Goal: Contribute content: Contribute content

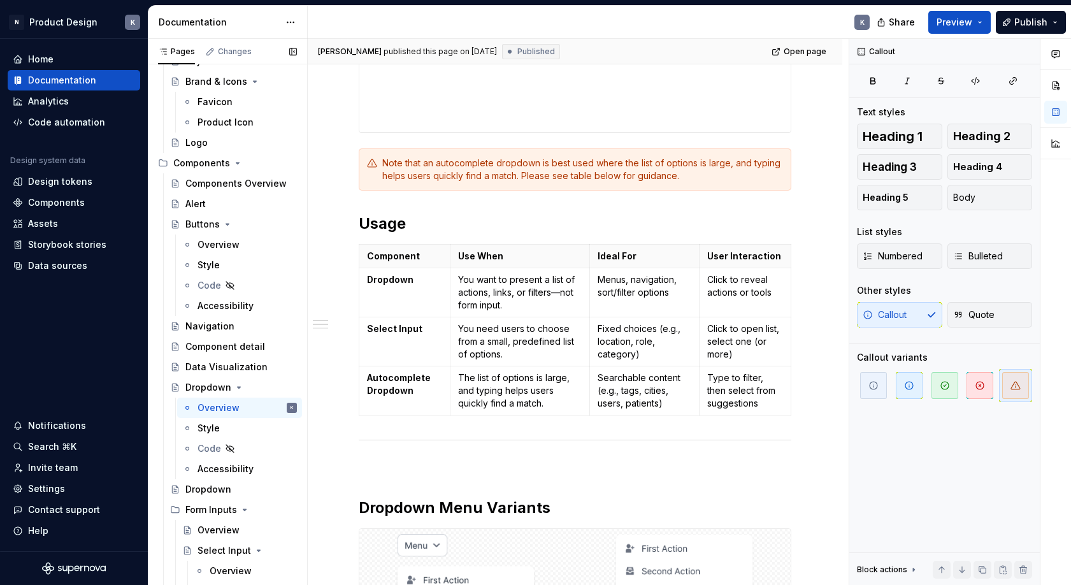
scroll to position [582, 0]
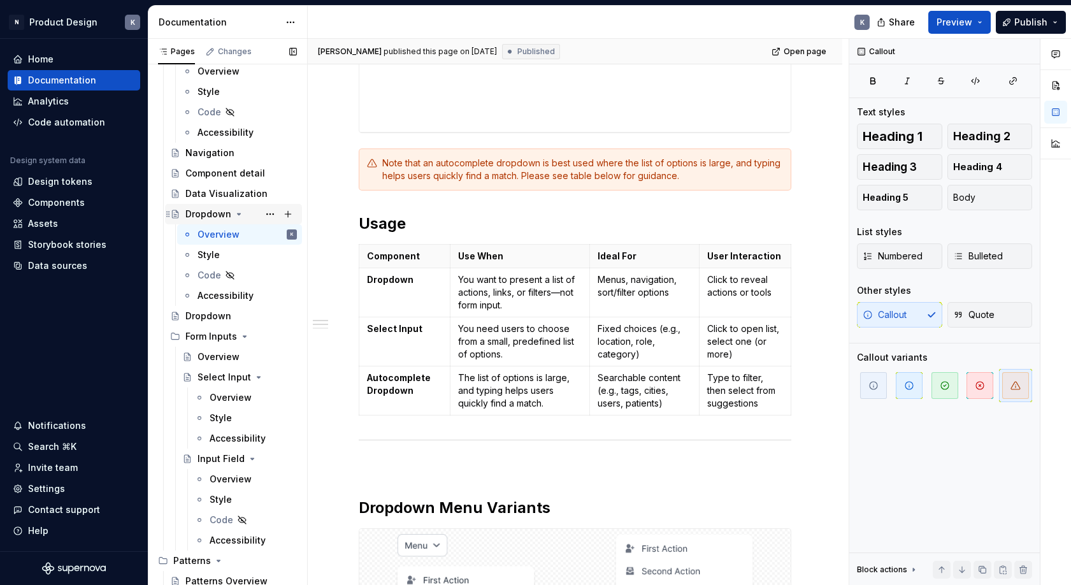
click at [206, 214] on div "Dropdown" at bounding box center [208, 214] width 46 height 13
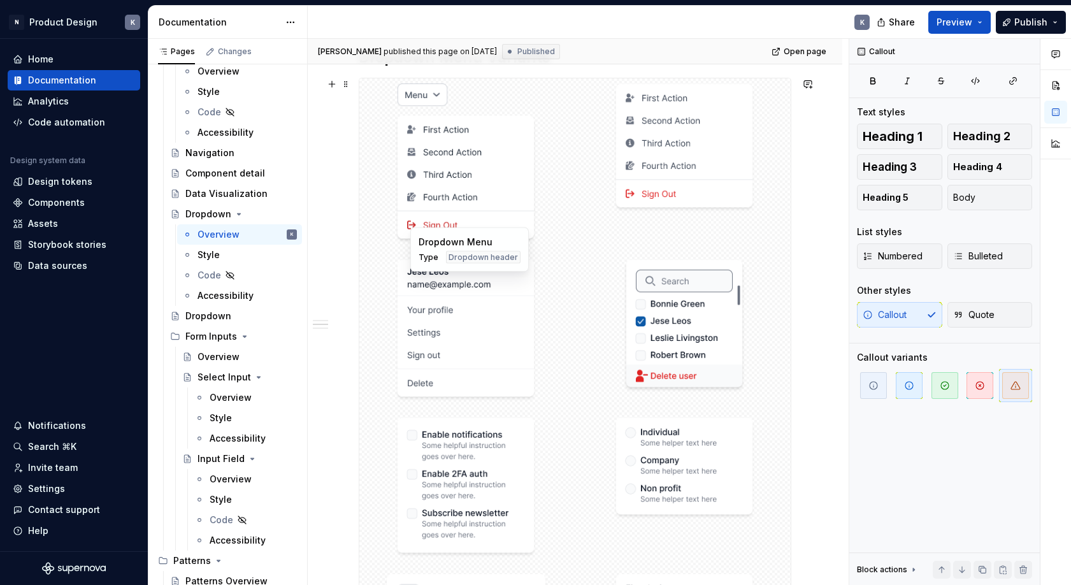
scroll to position [1026, 0]
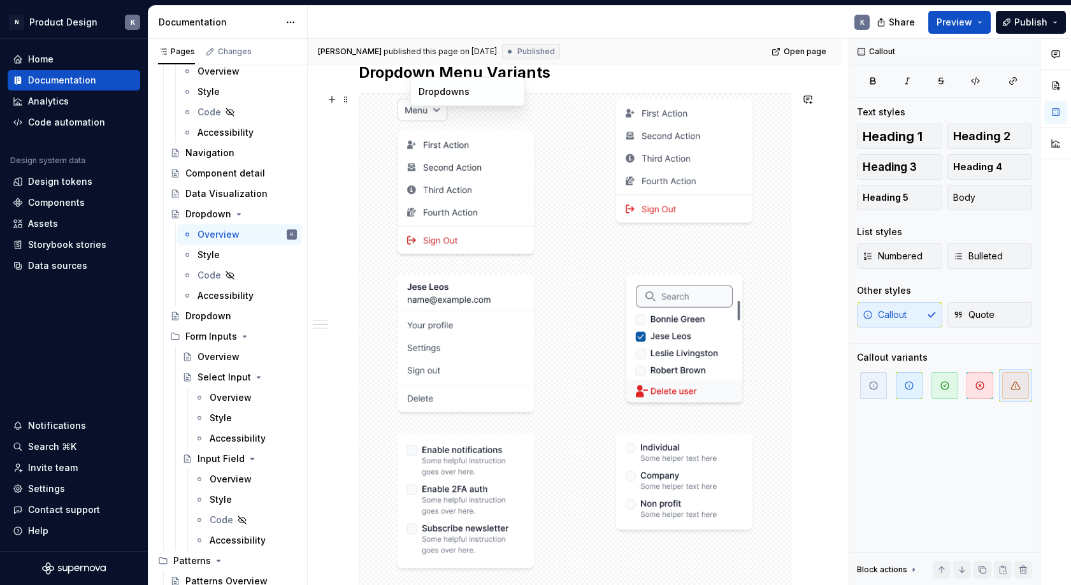
click at [506, 178] on img at bounding box center [466, 179] width 143 height 161
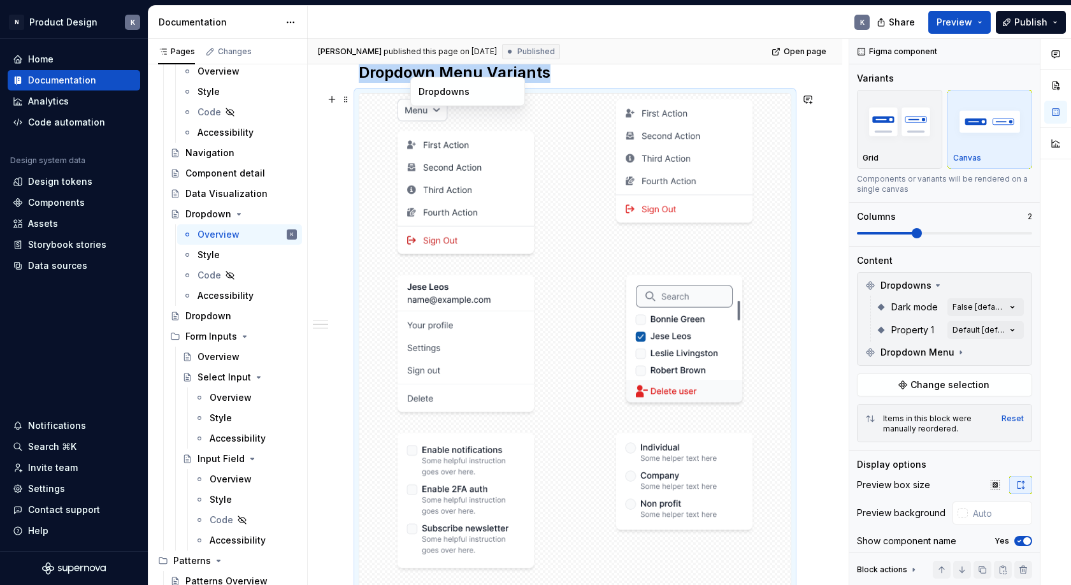
click at [557, 173] on div at bounding box center [466, 179] width 214 height 171
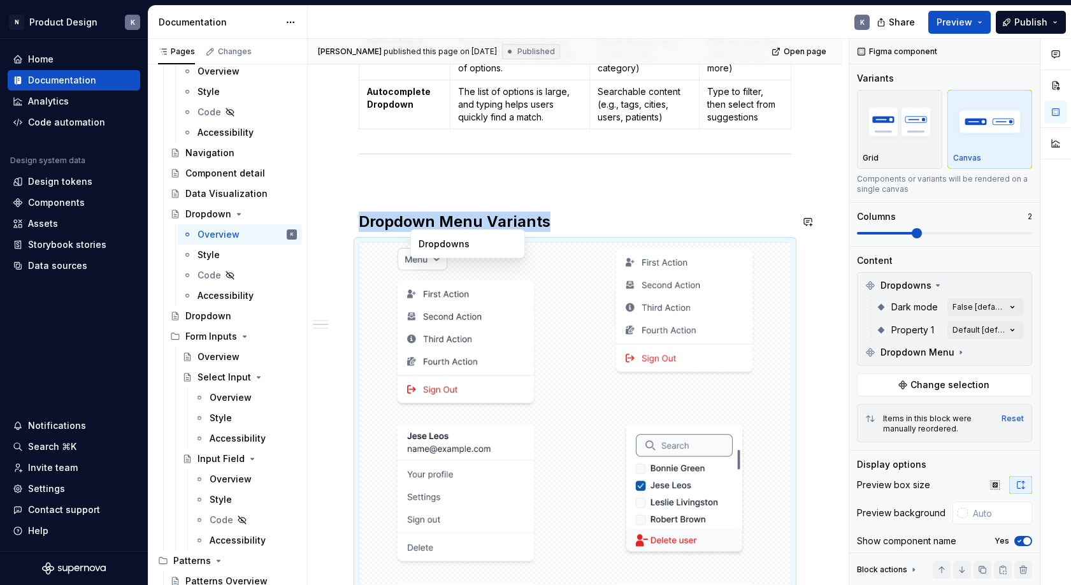
scroll to position [873, 0]
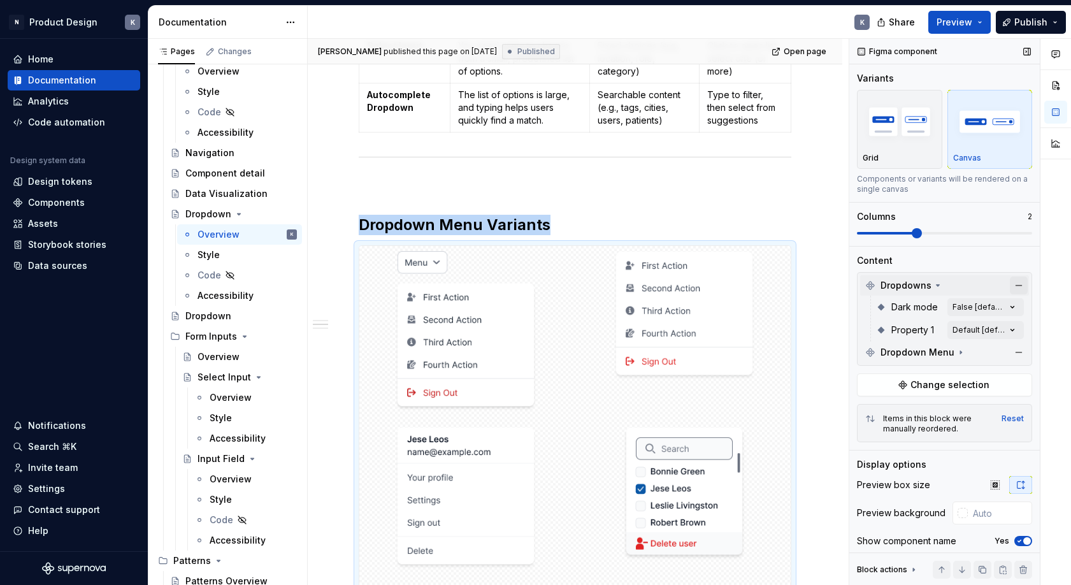
click at [1016, 283] on button "button" at bounding box center [1019, 286] width 18 height 18
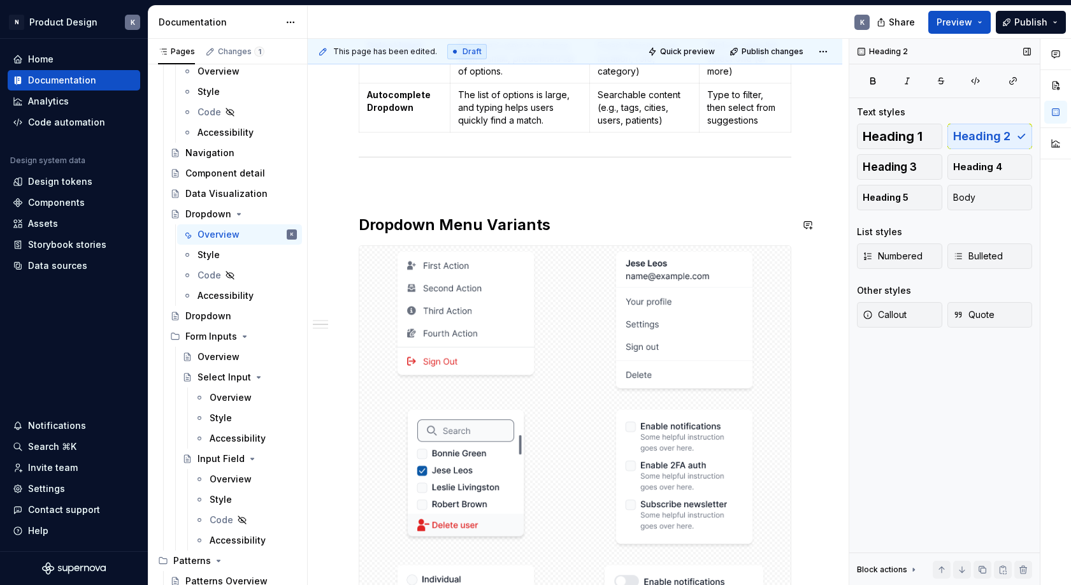
click at [642, 212] on div "**********" at bounding box center [575, 386] width 433 height 2015
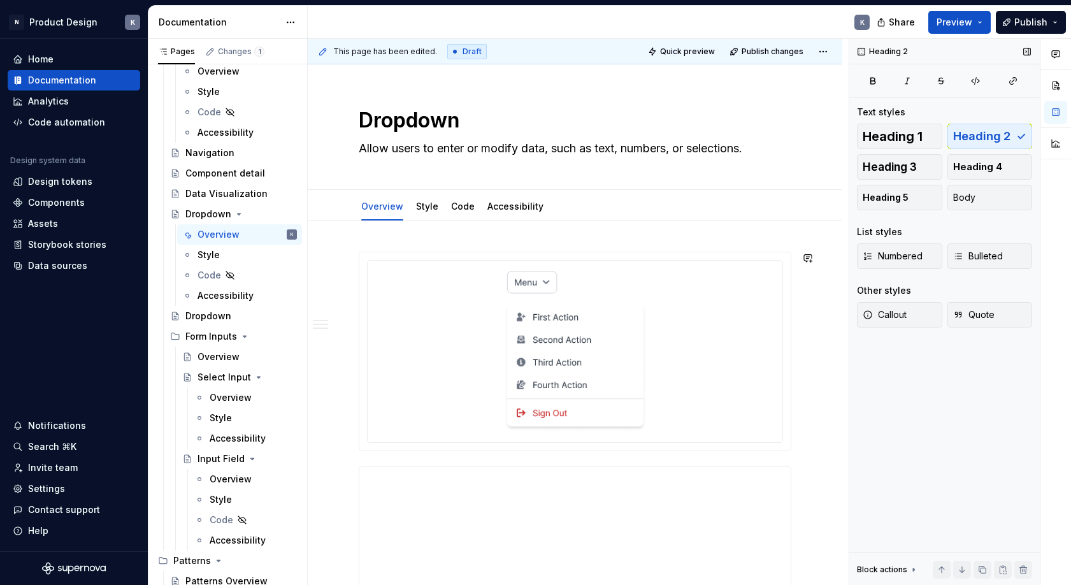
scroll to position [0, 0]
click at [268, 252] on button "Page tree" at bounding box center [270, 255] width 18 height 18
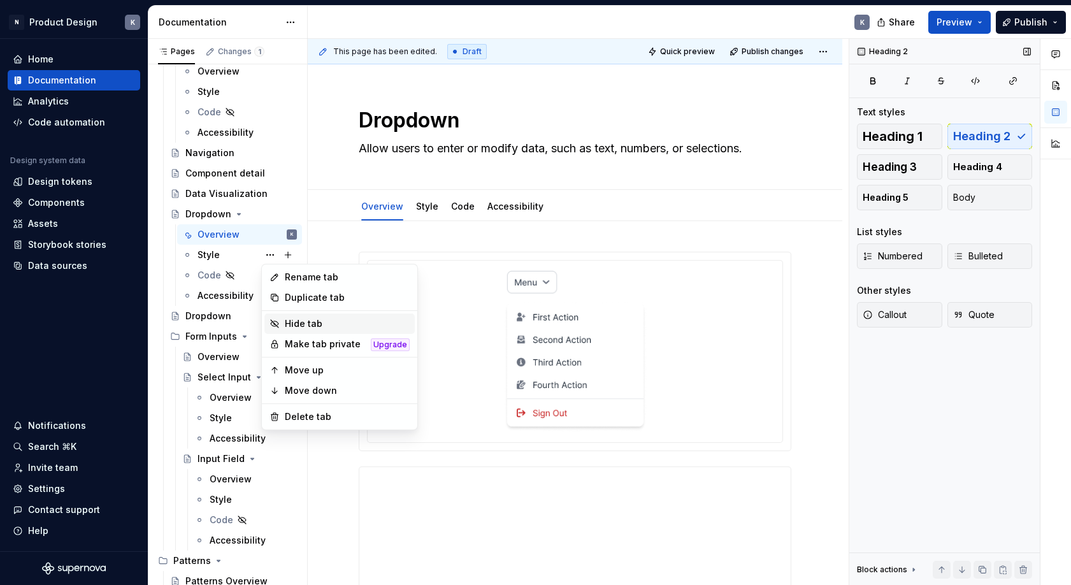
click at [295, 325] on div "Hide tab" at bounding box center [347, 323] width 125 height 13
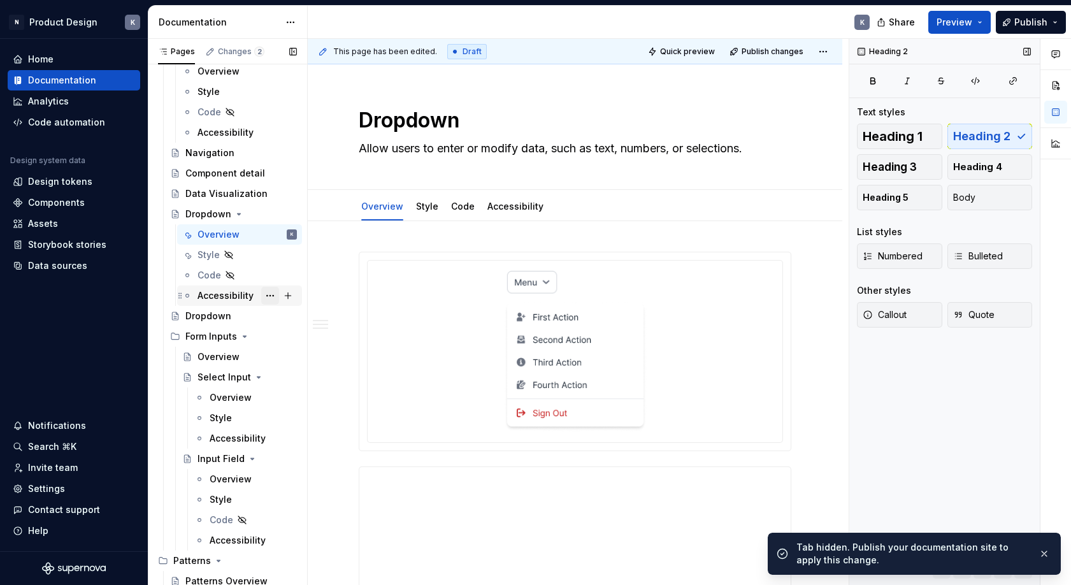
click at [268, 296] on button "Page tree" at bounding box center [270, 296] width 18 height 18
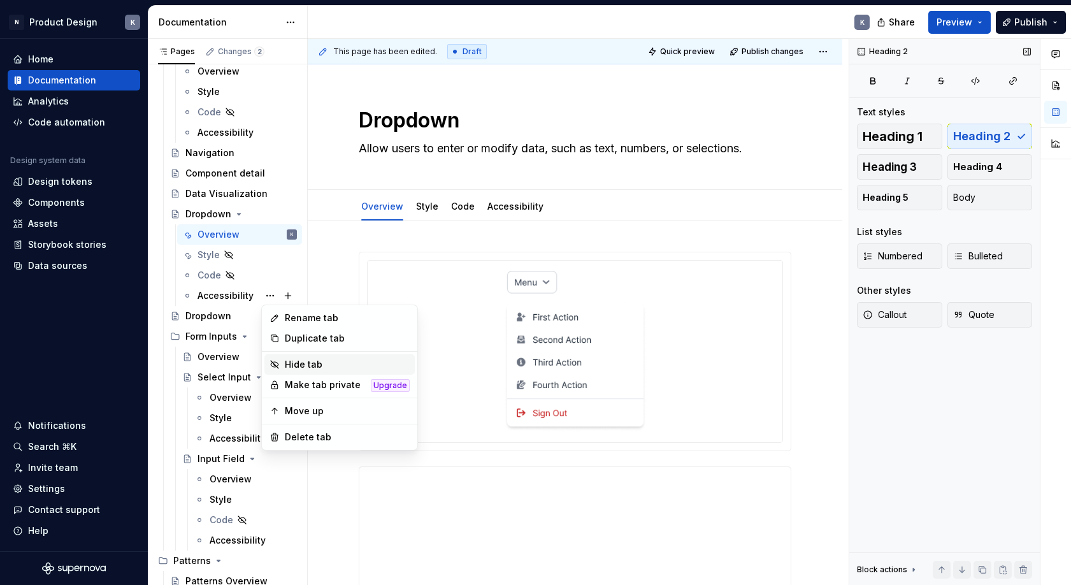
click at [310, 367] on div "Hide tab" at bounding box center [347, 364] width 125 height 13
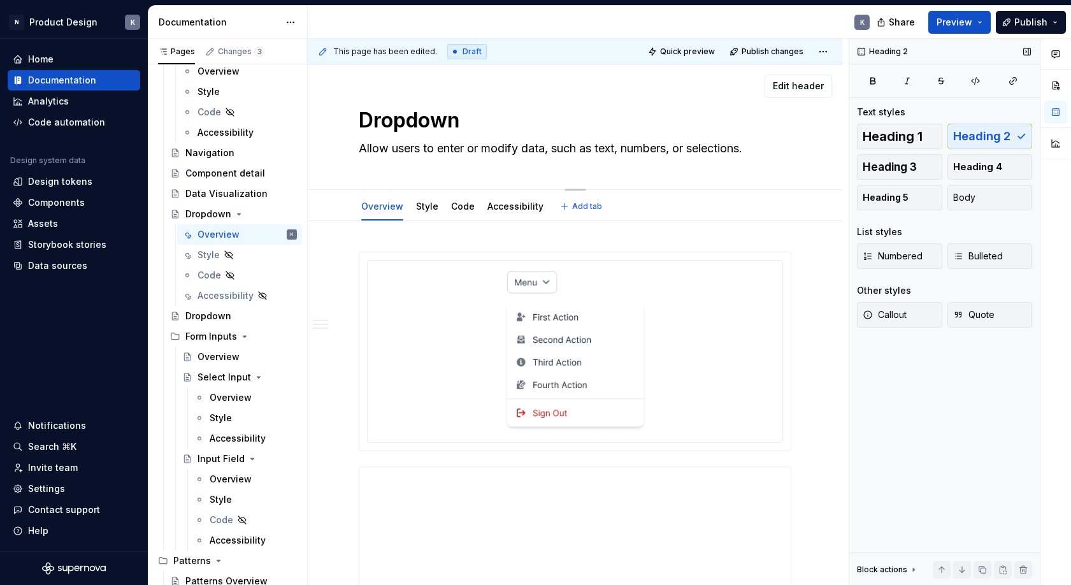
click at [737, 148] on textarea "Allow users to enter or modify data, such as text, numbers, or selections." at bounding box center [572, 148] width 433 height 20
type textarea "*"
click at [415, 148] on textarea "Allow users to enter or modify data, such as text, numbers, or selections." at bounding box center [572, 148] width 433 height 20
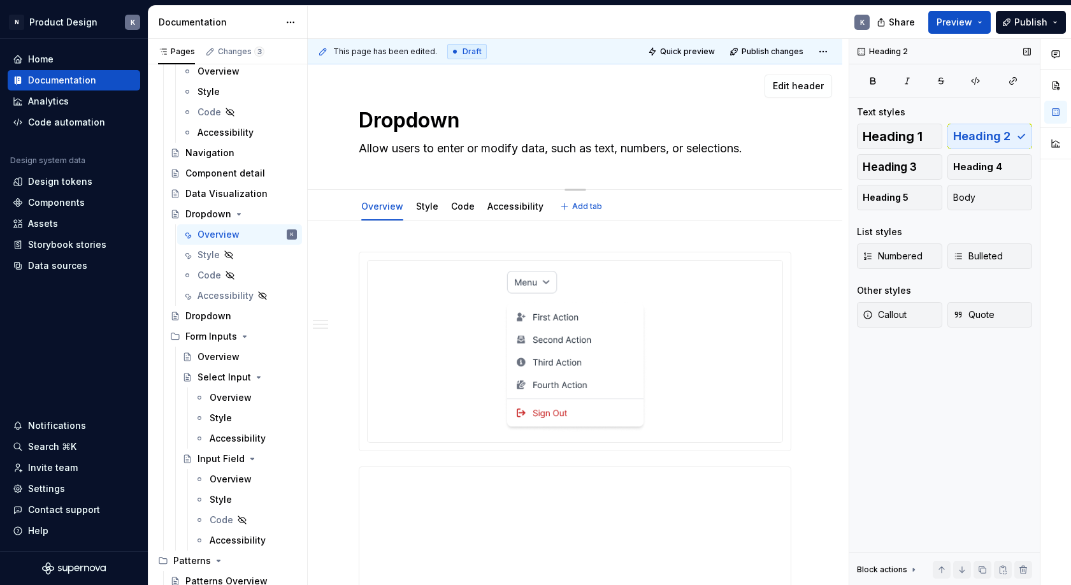
click at [415, 148] on textarea "Allow users to enter or modify data, such as text, numbers, or selections." at bounding box center [572, 148] width 433 height 20
paste textarea "Reveals a list of actions or items when triggered."
type textarea "Reveals a list of actions or items when triggered."
type textarea "*"
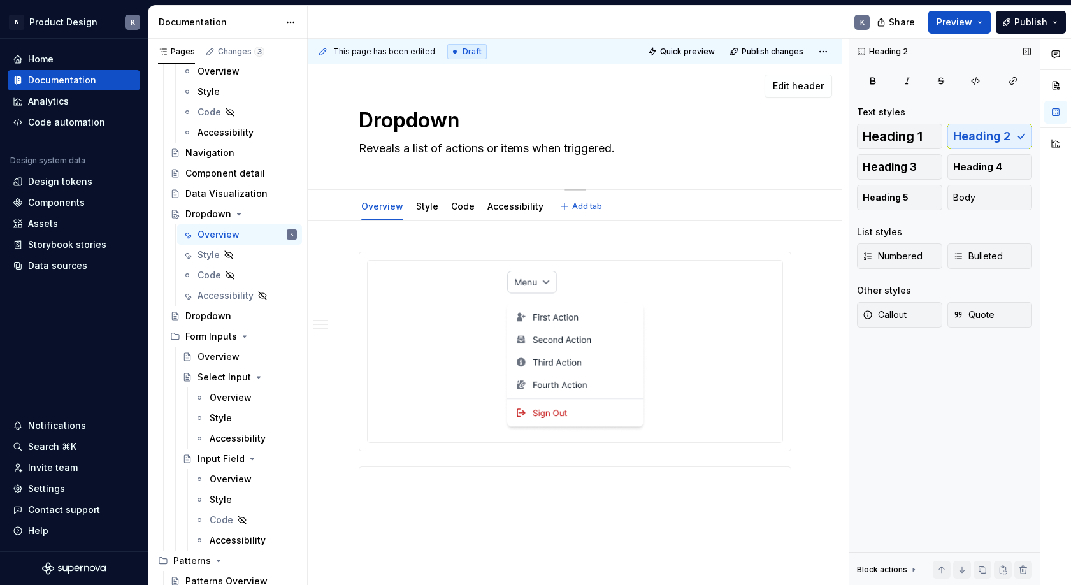
type textarea "Reveals a list of actions or items when triggered."
type textarea "*"
type textarea "Reveals a list of actions or items when triggered"
type textarea "*"
type textarea "Reveals a list of actions or items when triggered"
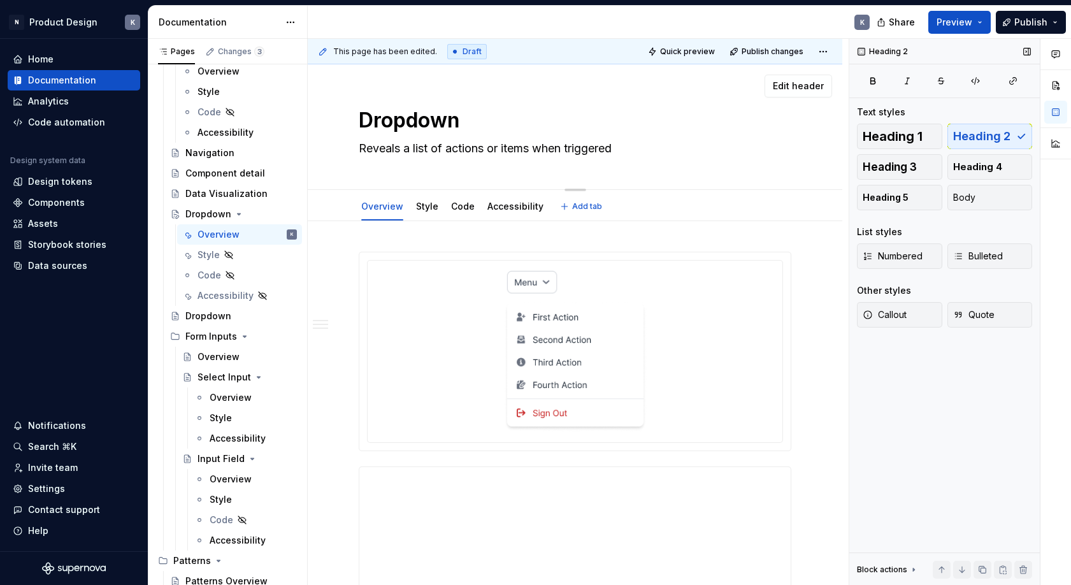
type textarea "*"
type textarea "Reveals a list of actions or items when triggered t"
type textarea "*"
type textarea "Reveals a list of actions or items when triggered ta"
type textarea "*"
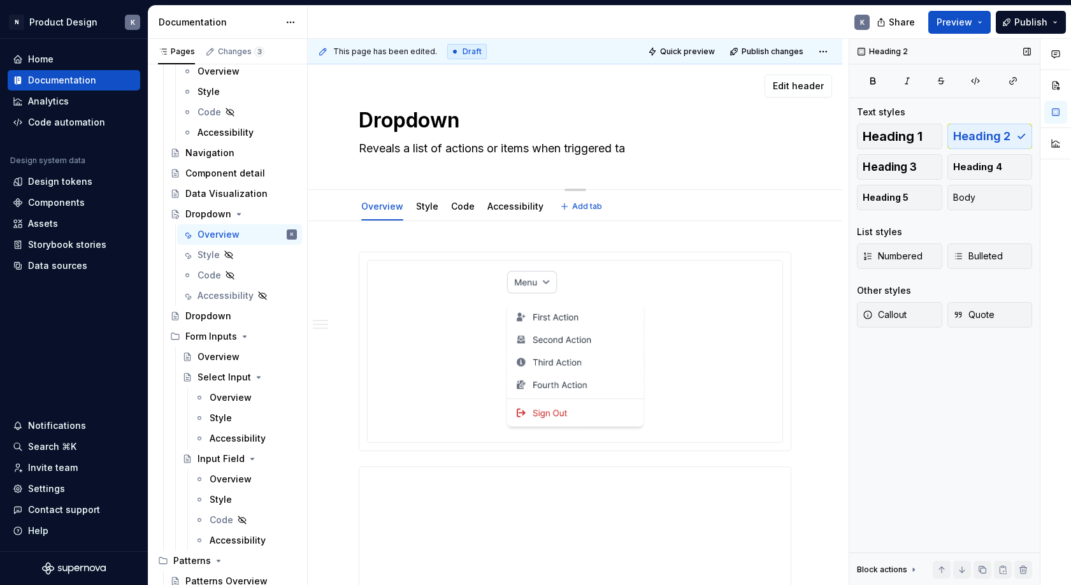
type textarea "Reveals a list of actions or items when triggered t"
type textarea "*"
type textarea "Reveals a list of actions or items when triggered th"
type textarea "*"
type textarea "Reveals a list of actions or items when triggered tha"
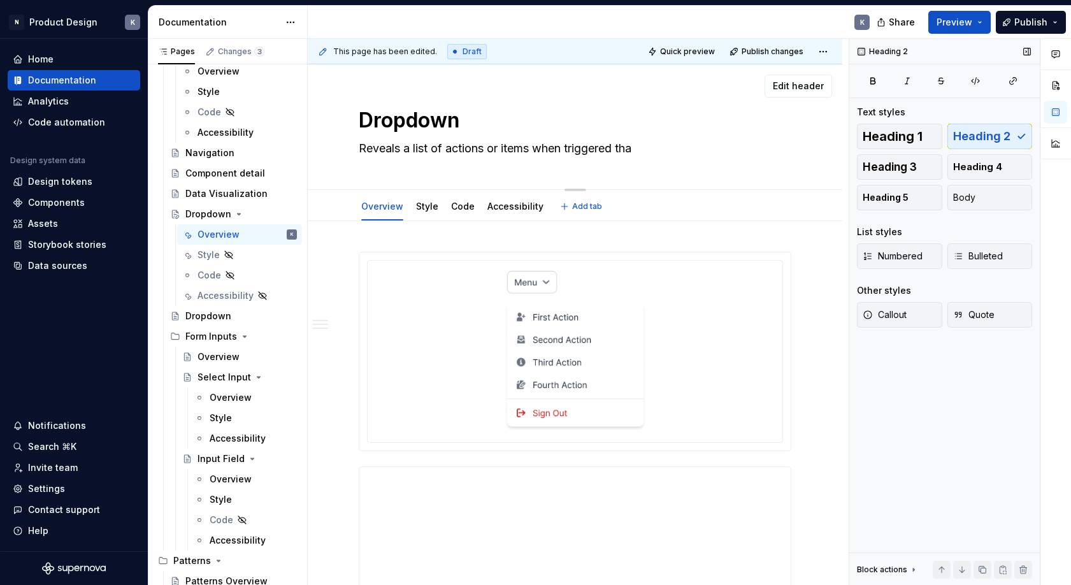
type textarea "*"
type textarea "Reveals a list of actions or items when triggered that"
type textarea "*"
type textarea "Reveals a list of actions or items when triggered that"
type textarea "*"
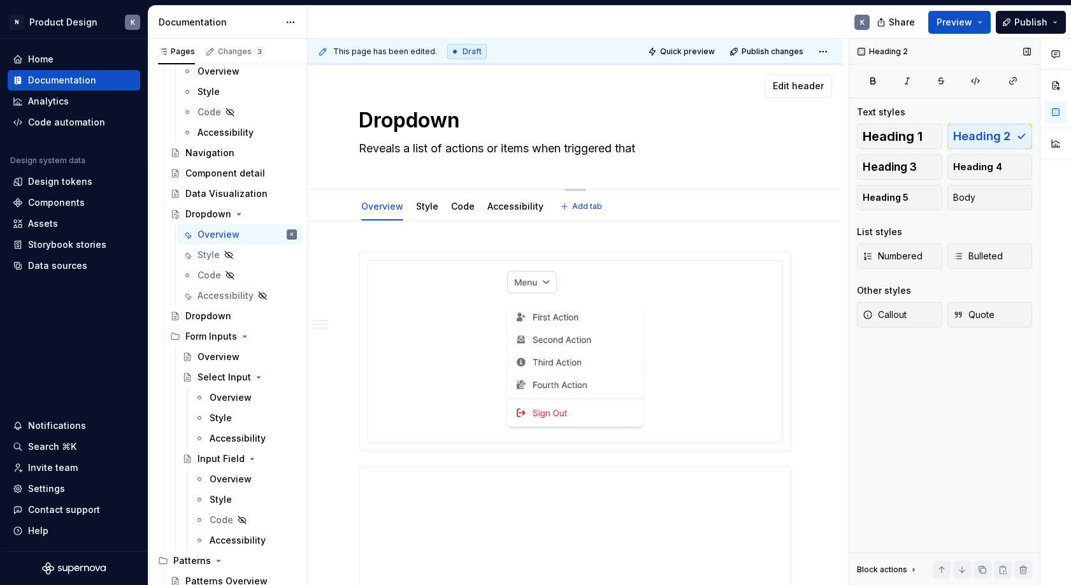
type textarea "Reveals a list of actions or items when triggered that u"
type textarea "*"
type textarea "Reveals a list of actions or items when triggered that us"
type textarea "*"
type textarea "Reveals a list of actions or items when triggered that use"
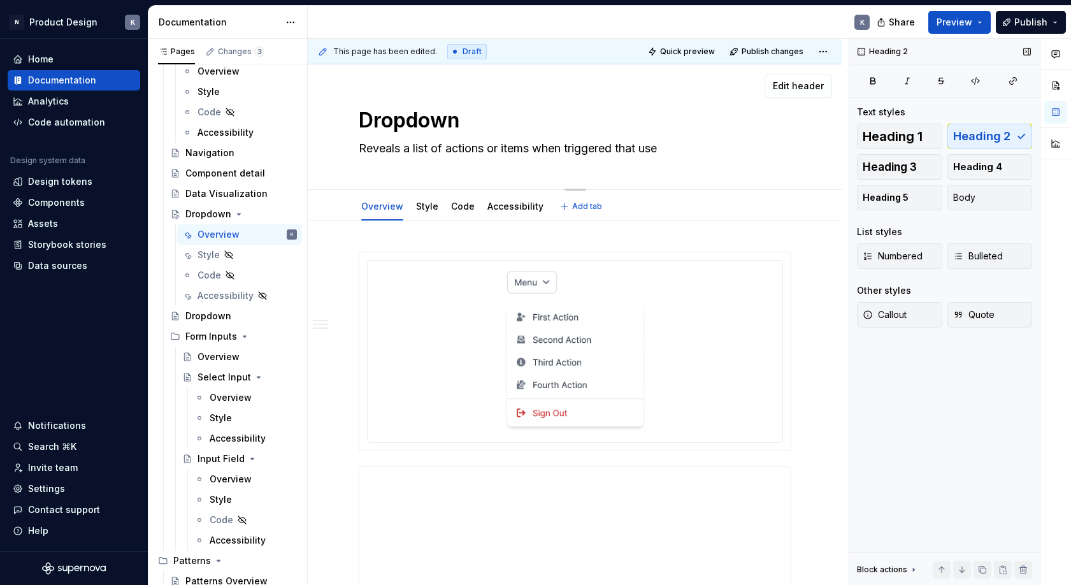
type textarea "*"
type textarea "Reveals a list of actions or items when triggered that us"
type textarea "*"
type textarea "Reveals a list of actions or items when triggered that u"
type textarea "*"
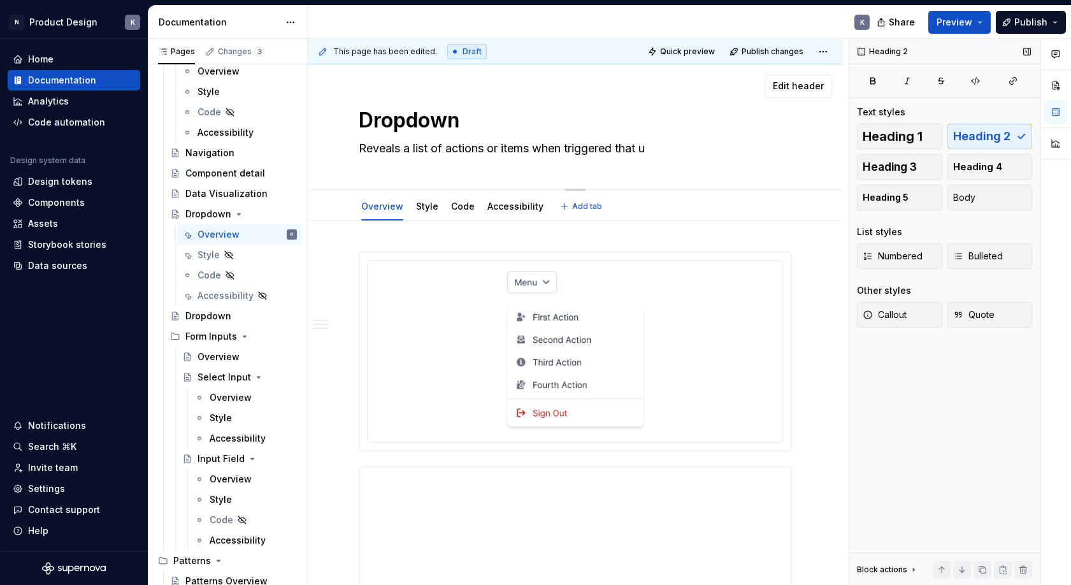
type textarea "Reveals a list of actions or items when triggered that"
type textarea "*"
type textarea "Reveals a list of actions or items when triggered that"
click at [362, 149] on textarea "Reveals a list of actions or items when triggered that" at bounding box center [572, 148] width 433 height 20
type textarea "*"
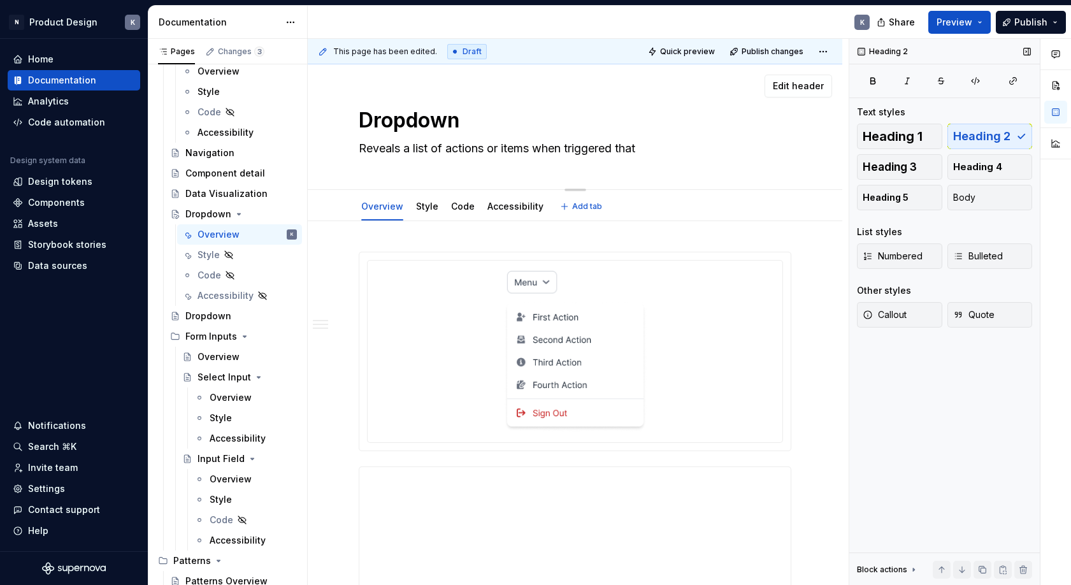
type textarea "AReveals a list of actions or items when triggered that"
type textarea "*"
type textarea "AlReveals a list of actions or items when triggered that"
type textarea "*"
type textarea "AllReveals a list of actions or items when triggered that"
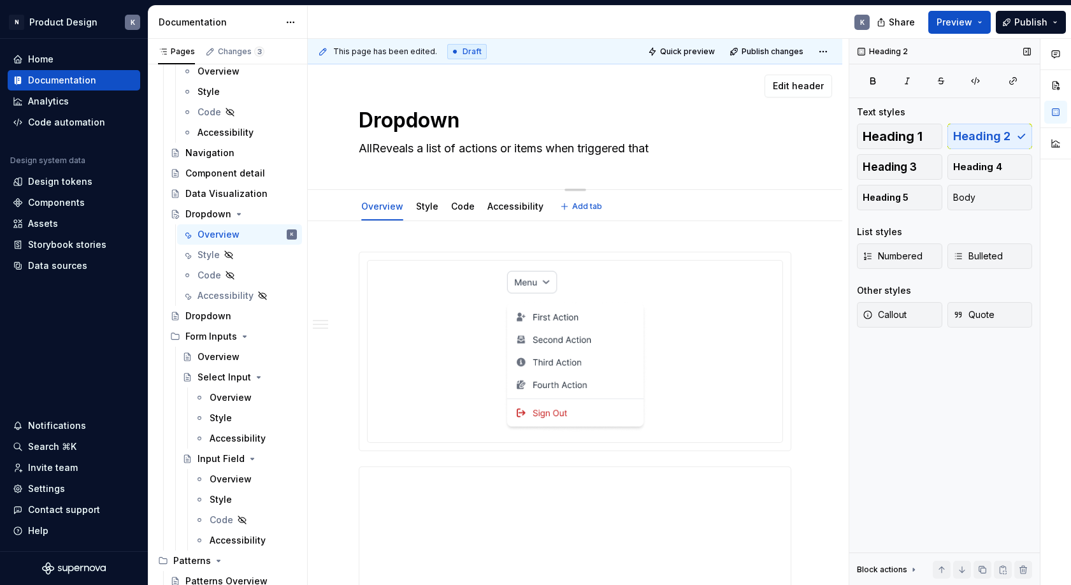
type textarea "*"
type textarea "AlloReveals a list of actions or items when triggered that"
type textarea "*"
type textarea "AllowReveals a list of actions or items when triggered that"
type textarea "*"
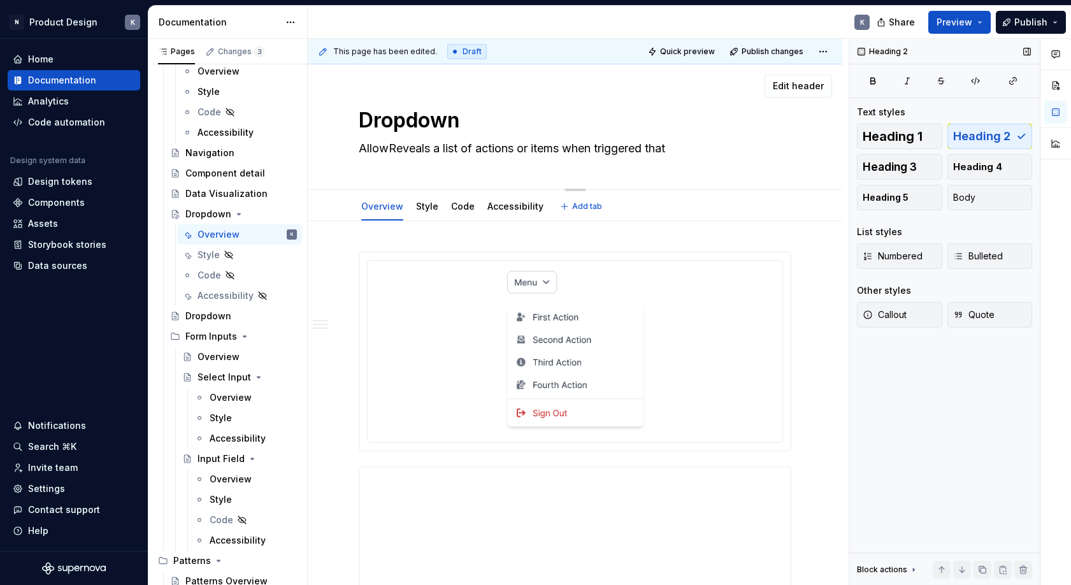
type textarea "AllowsReveals a list of actions or items when triggered that"
type textarea "*"
type textarea "Allows Reveals a list of actions or items when triggered that"
type textarea "*"
type textarea "Allows uReveals a list of actions or items when triggered that"
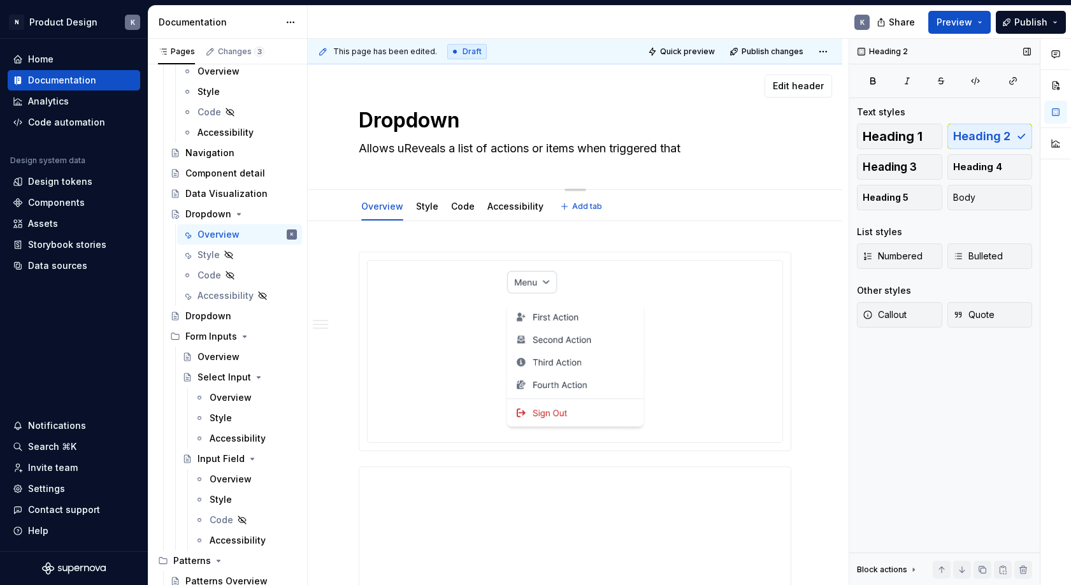
type textarea "*"
type textarea "Allows usReveals a list of actions or items when triggered that"
type textarea "*"
type textarea "Allows useReveals a list of actions or items when triggered that"
type textarea "*"
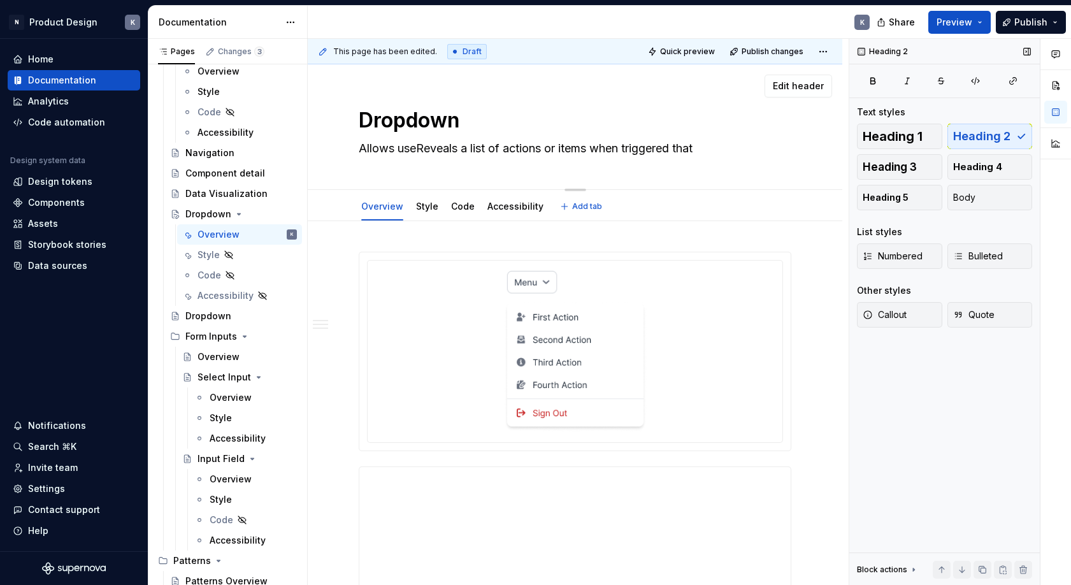
type textarea "Allows userReveals a list of actions or items when triggered that"
type textarea "*"
type textarea "Allows usersReveals a list of actions or items when triggered that"
type textarea "*"
type textarea "Allows users Reveals a list of actions or items when triggered that"
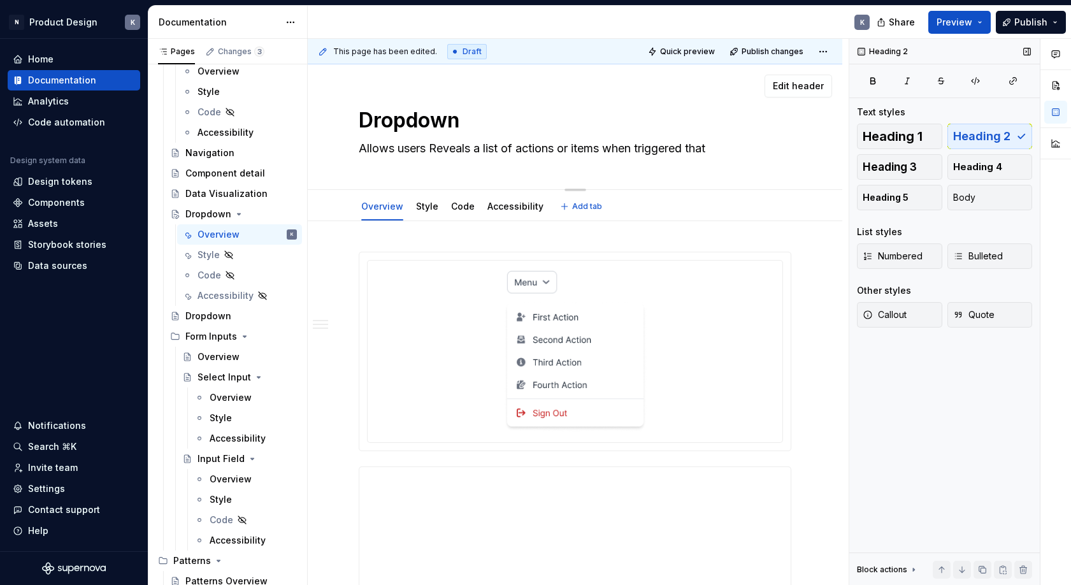
type textarea "*"
type textarea "Allows users tReveals a list of actions or items when triggered that"
type textarea "*"
type textarea "Allows users toReveals a list of actions or items when triggered that"
type textarea "*"
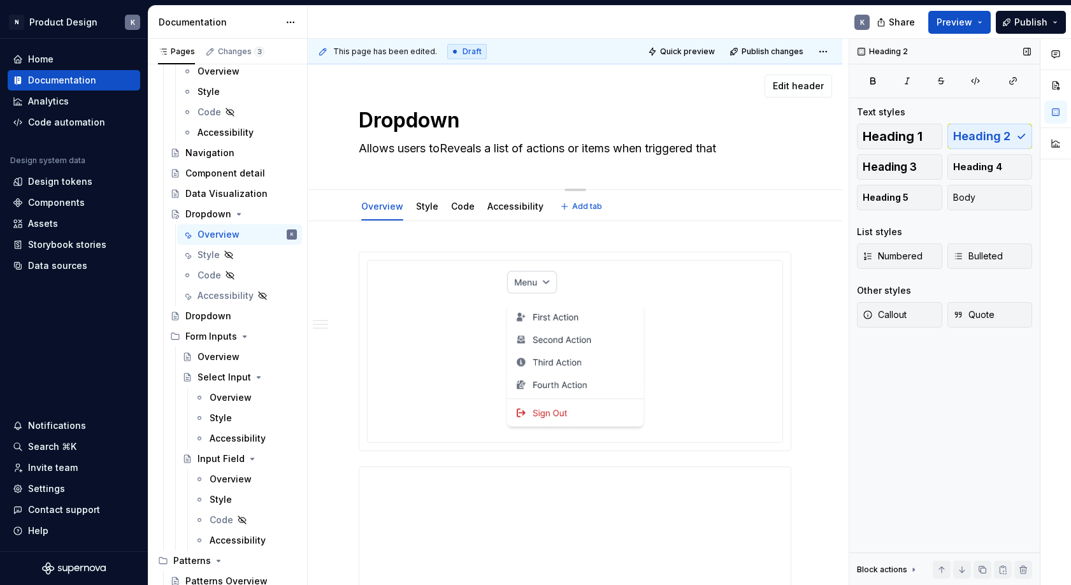
type textarea "Allows users to Reveals a list of actions or items when triggered that"
type textarea "*"
type textarea "Allows users to cReveals a list of actions or items when triggered that"
type textarea "*"
type textarea "Allows users to chReveals a list of actions or items when triggered that"
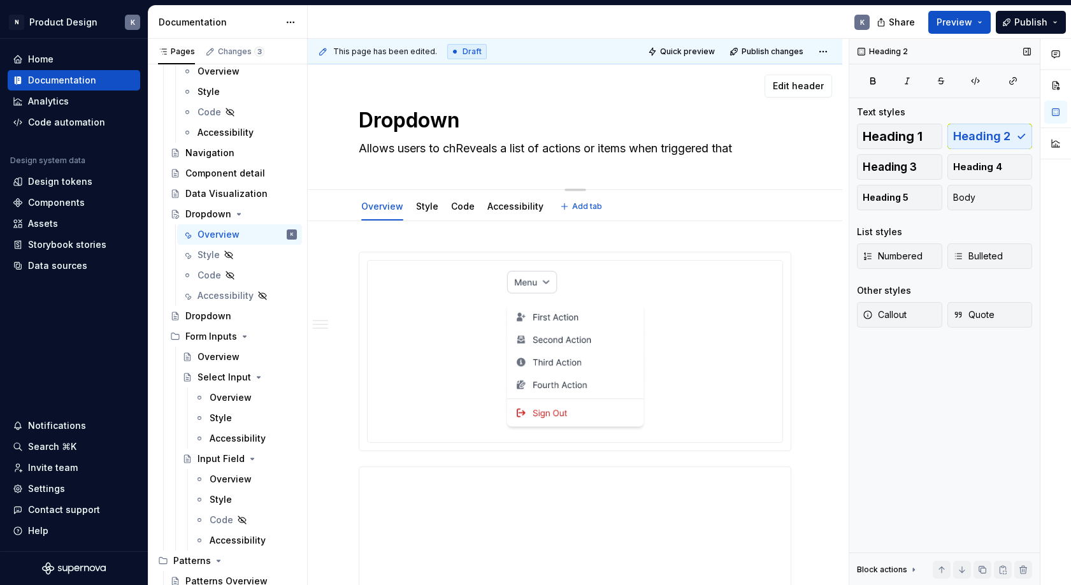
type textarea "*"
type textarea "Allows users to choReveals a list of actions or items when triggered that"
type textarea "*"
type textarea "Allows users to chooReveals a list of actions or items when triggered that"
type textarea "*"
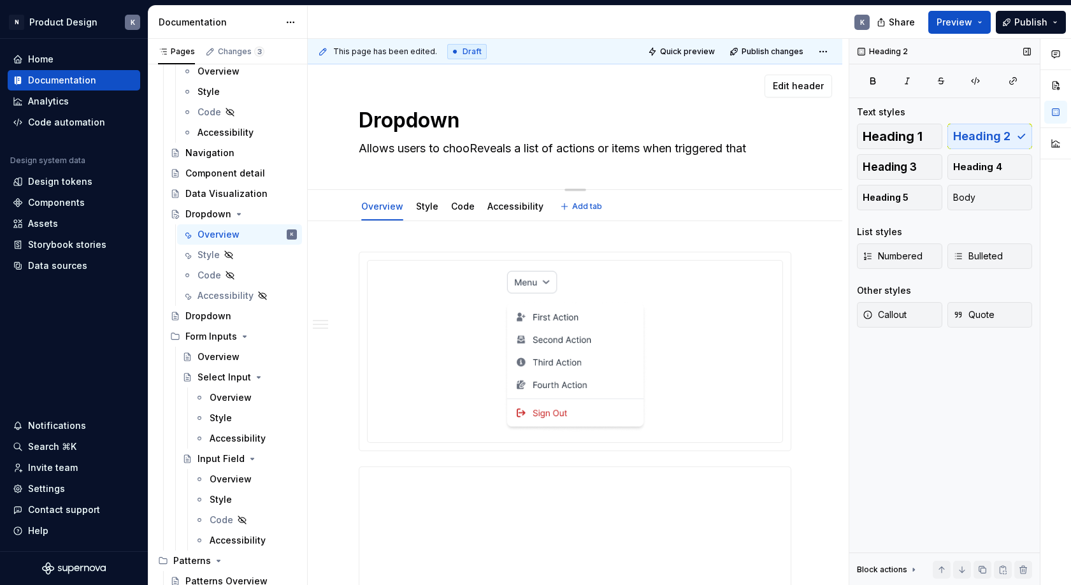
type textarea "Allows users to choosReveals a list of actions or items when triggered that"
type textarea "*"
type textarea "Allows users to choose Reveals a list of actions or items when triggered that"
type textarea "*"
type textarea "Allows users to choose fReveals a list of actions or items when triggered that"
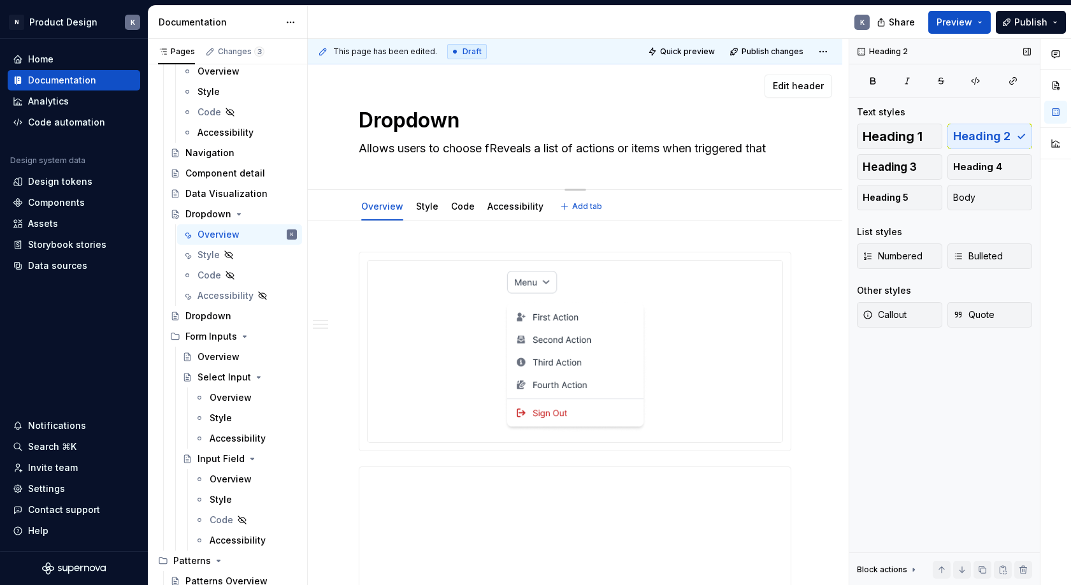
type textarea "*"
type textarea "Allows users to choose frReveals a list of actions or items when triggered that"
type textarea "*"
type textarea "Allows users to choose froReveals a list of actions or items when triggered that"
type textarea "*"
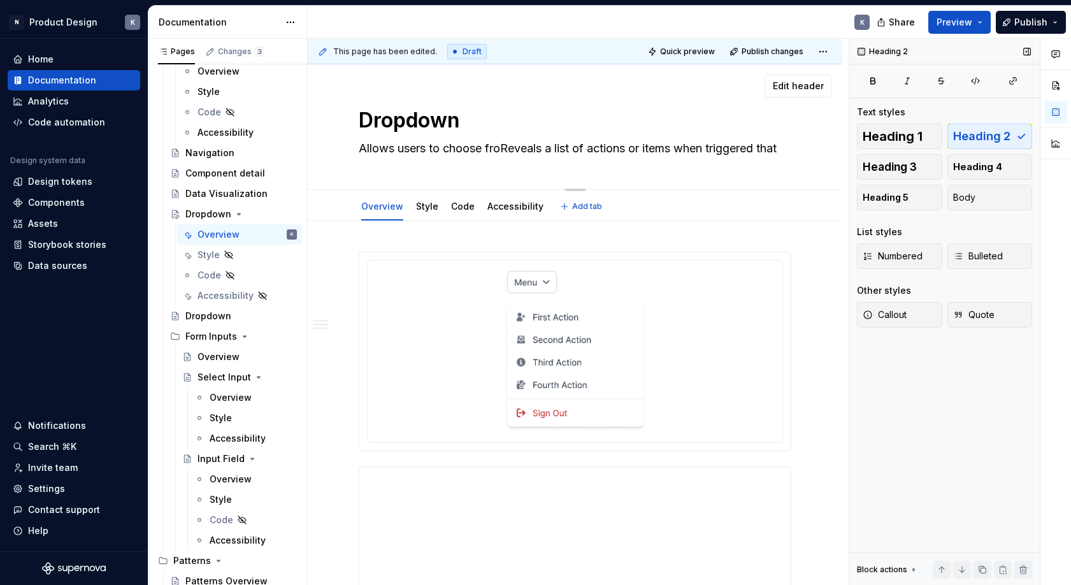
type textarea "Allows users to choose fromReveals a list of actions or items when triggered th…"
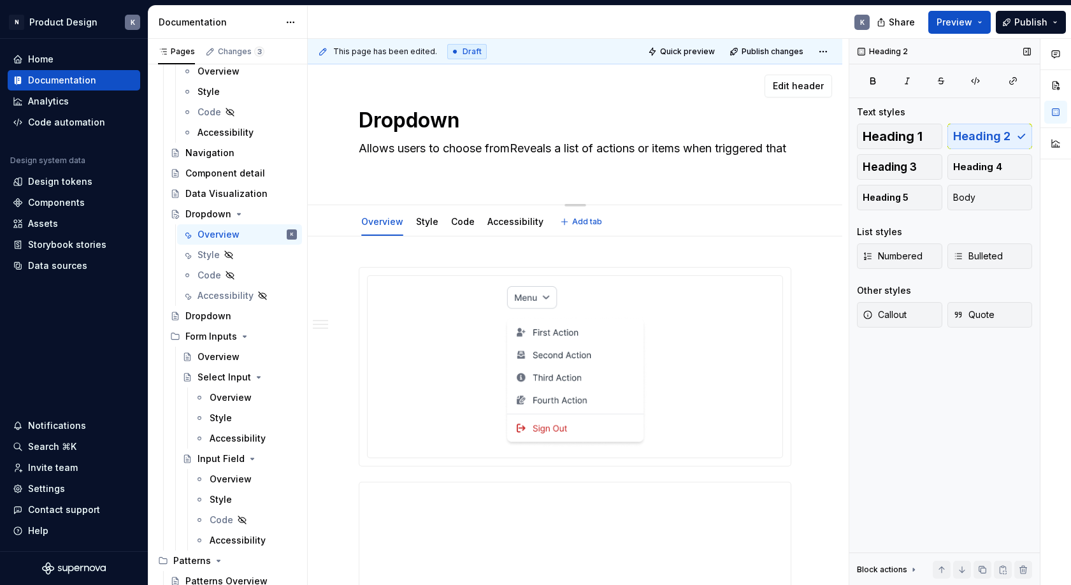
type textarea "*"
type textarea "Allows users to choose from Reveals a list of actions or items when triggered t…"
type textarea "*"
type textarea "Allows users to choose from aReveals a list of actions or items when triggered …"
type textarea "*"
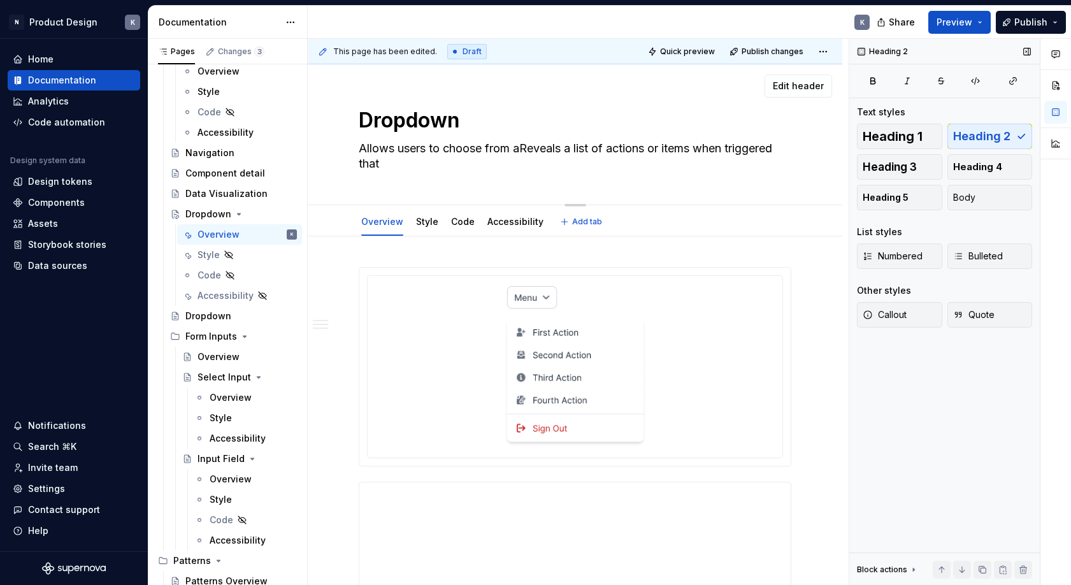
type textarea "Allows users to choose from a Reveals a list of actions or items when triggered…"
drag, startPoint x: 567, startPoint y: 149, endPoint x: 528, endPoint y: 153, distance: 39.1
click at [528, 153] on textarea "Allows users to choose from a Reveals a list of actions or items when triggered…" at bounding box center [572, 156] width 433 height 36
click at [524, 150] on textarea "Allows users to choose from a Reveals a list of actions or items when triggered…" at bounding box center [572, 156] width 433 height 36
type textarea "*"
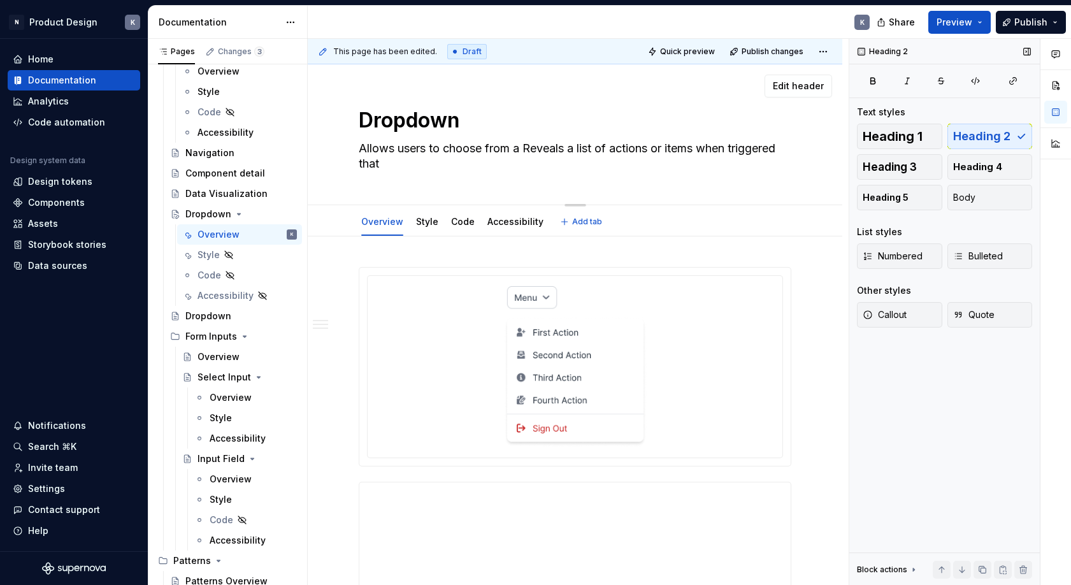
type textarea "Allows users to choose from Reveals a list of actions or items when triggered t…"
type textarea "*"
type textarea "Allows users to choose from Reveals a list of actions or items when triggered t…"
type textarea "*"
drag, startPoint x: 557, startPoint y: 151, endPoint x: 515, endPoint y: 151, distance: 42.1
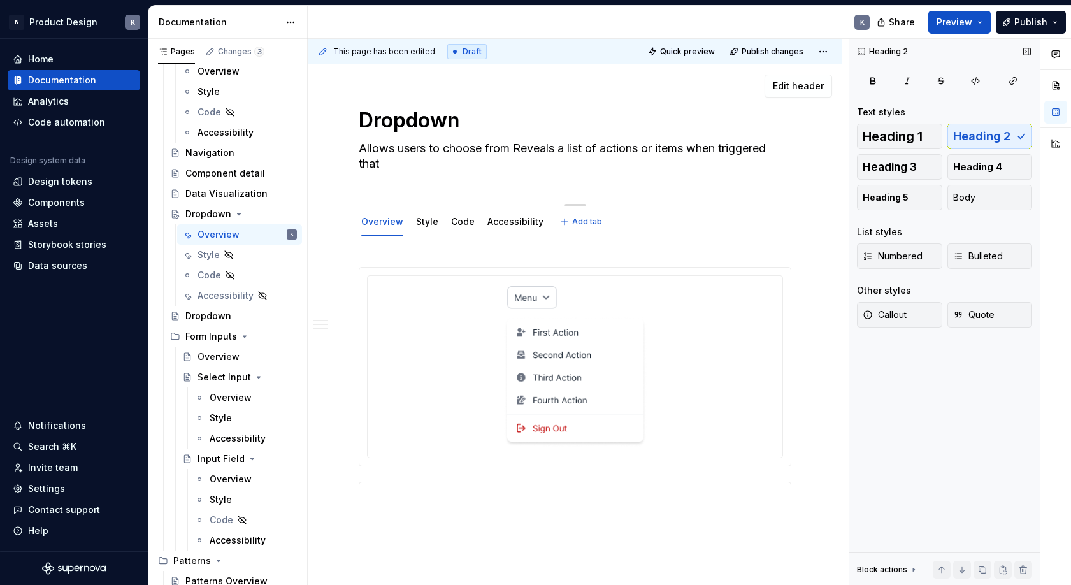
click at [515, 151] on textarea "Allows users to choose from Reveals a list of actions or items when triggered t…" at bounding box center [572, 156] width 433 height 36
type textarea "Allows users to choose from f a list of actions or items when triggered that"
type textarea "*"
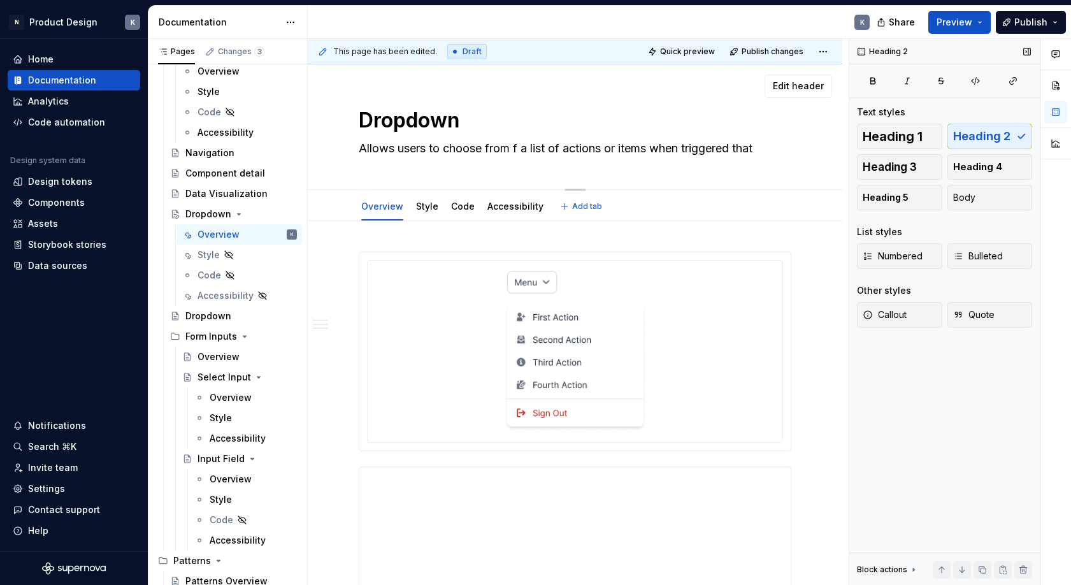
type textarea "Allows users to choose from fr a list of actions or items when triggered that"
type textarea "*"
type textarea "Allows users to choose from fro a list of actions or items when triggered that"
type textarea "*"
type textarea "Allows users to choose from from a list of actions or items when triggered that"
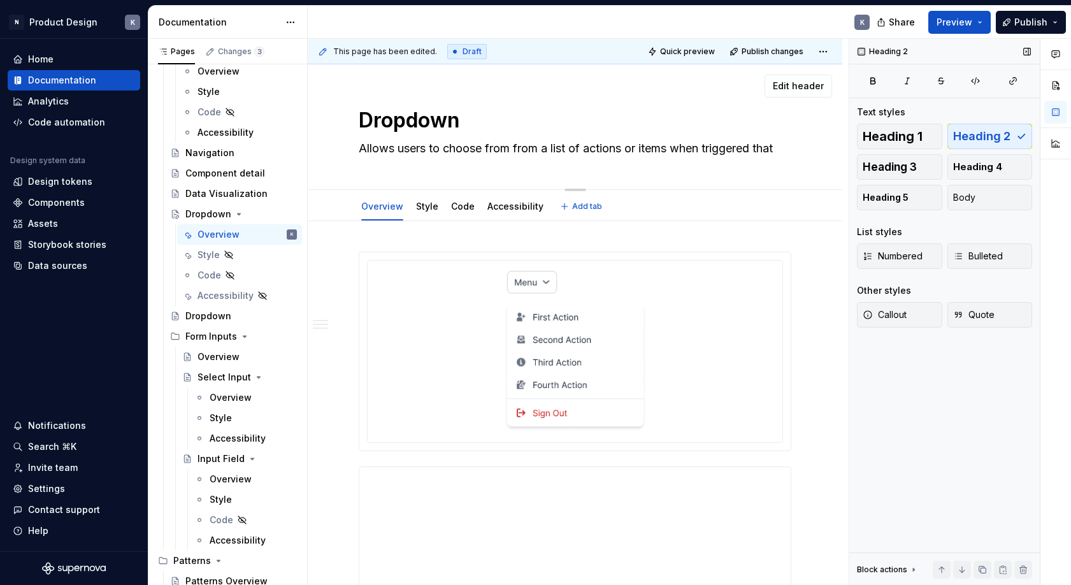
type textarea "*"
type textarea "Allows users to choose from from a list of actions or items when triggered that"
type textarea "*"
type textarea "Allows users to choose from from a a list of actions or items when triggered th…"
type textarea "*"
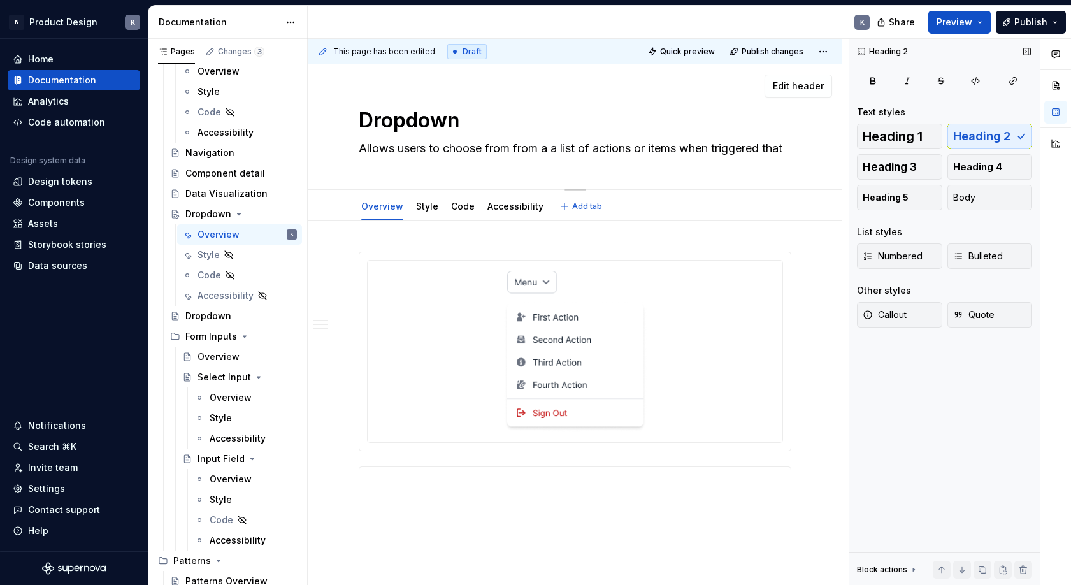
type textarea "Allows users to choose from from a a list of actions or items when triggered th…"
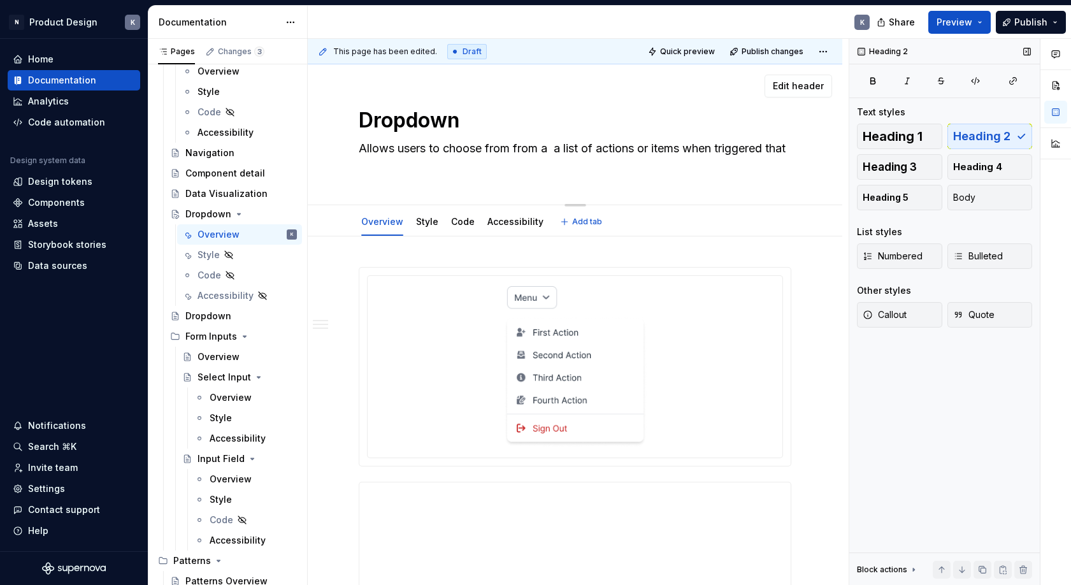
type textarea "*"
type textarea "Allows users to choose from from a r a list of actions or items when triggered …"
type textarea "*"
type textarea "Allows users to choose from from a re a list of actions or items when triggered…"
type textarea "*"
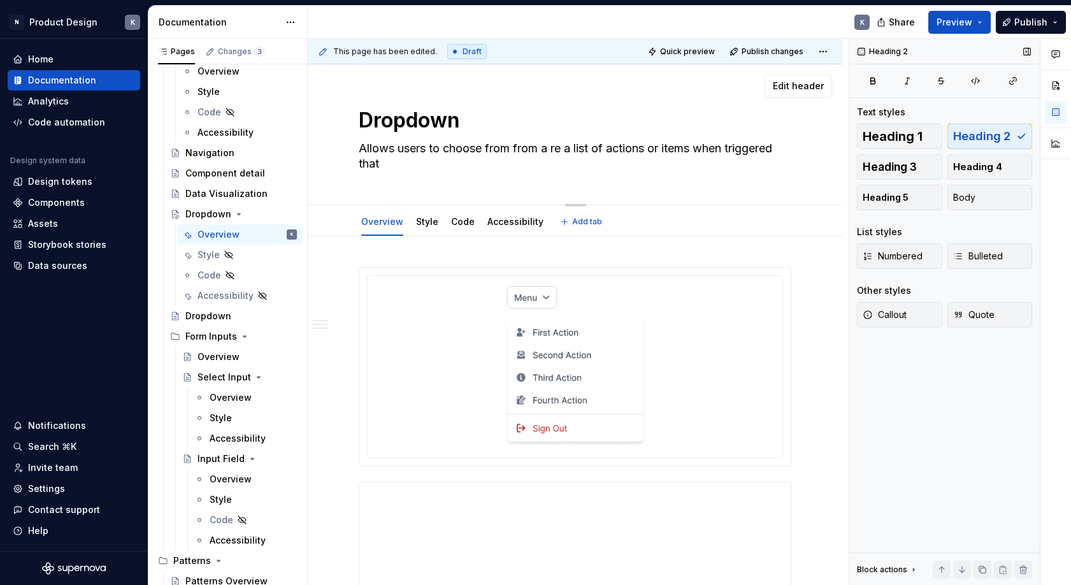
type textarea "Allows users to choose from from a rev a list of actions or items when triggere…"
type textarea "*"
type textarea "Allows users to choose from from a reve a list of actions or items when trigger…"
type textarea "*"
type textarea "Allows users to choose from from a revei a list of actions or items when trigge…"
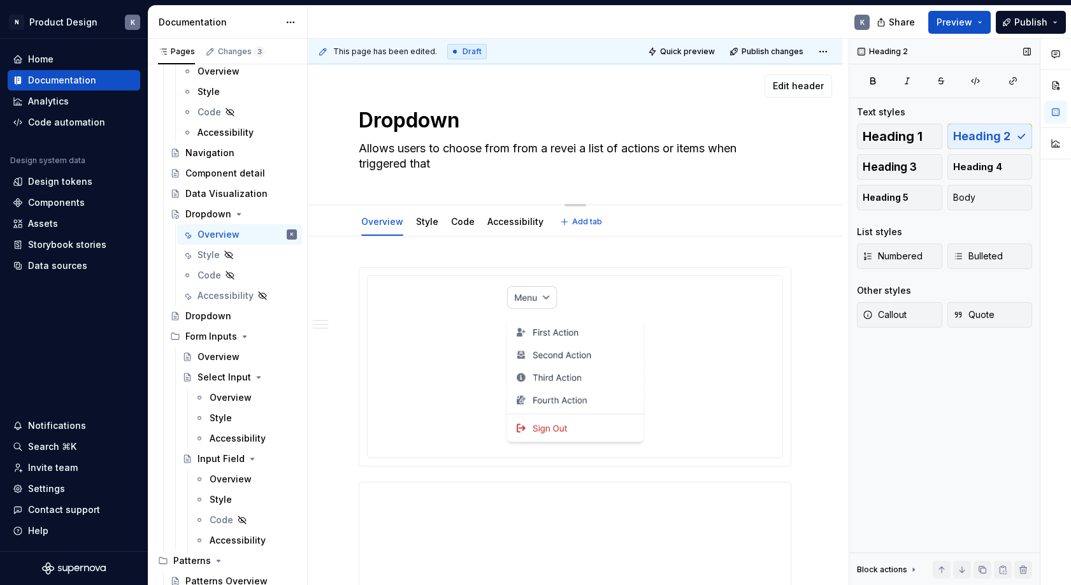
type textarea "*"
type textarea "Allows users to choose from from a reveil a list of actions or items when trigg…"
type textarea "*"
type textarea "Allows users to choose from from a revei a list of actions or items when trigge…"
type textarea "*"
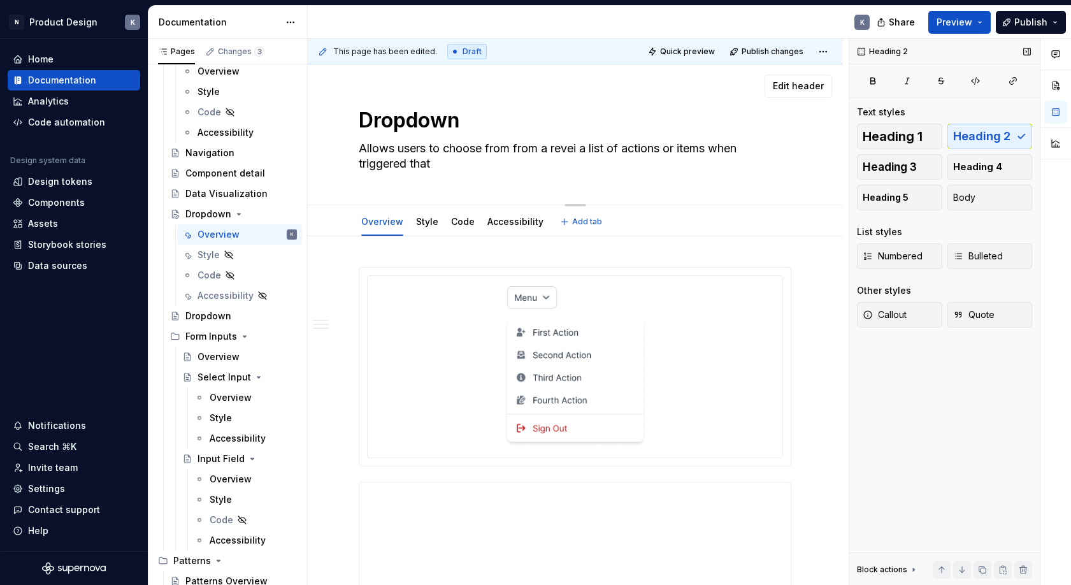
type textarea "Allows users to choose from from a reveia a list of actions or items when trigg…"
type textarea "*"
type textarea "Allows users to choose from from a revei a list of actions or items when trigge…"
type textarea "*"
type textarea "Allows users to choose from from a reve a list of actions or items when trigger…"
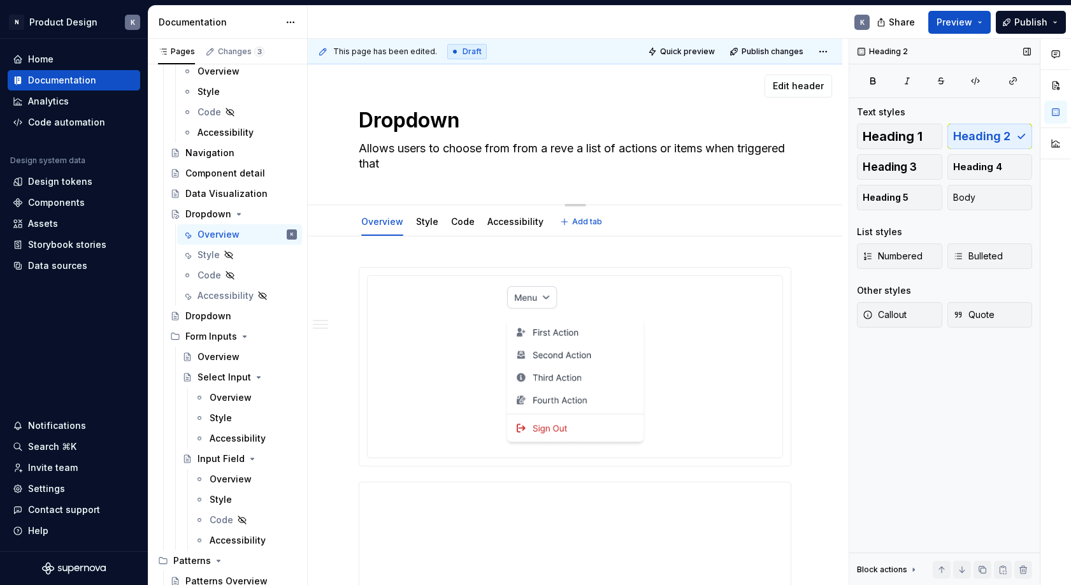
type textarea "*"
type textarea "Allows users to choose from from a revea a list of actions or items when trigge…"
type textarea "*"
type textarea "Allows users to choose from from a reveal a list of actions or items when trigg…"
type textarea "*"
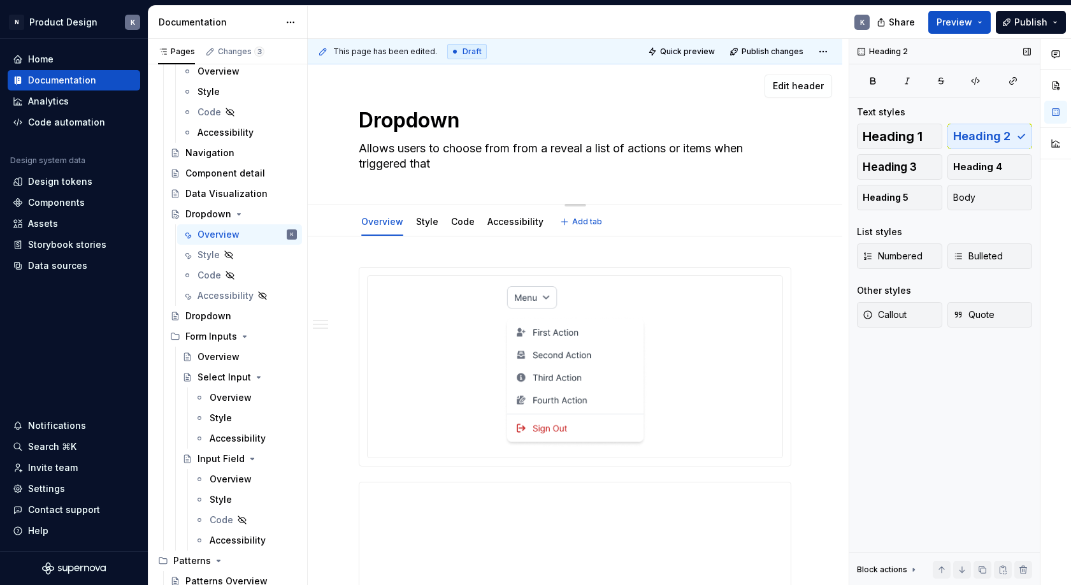
type textarea "Allows users to choose from from a reveale a list of actions or items when trig…"
type textarea "*"
type textarea "Allows users to choose from from a revealed a list of actions or items when tri…"
type textarea "*"
click at [608, 145] on textarea "Allows users to choose from from a revealed a list of actions or items when tri…" at bounding box center [572, 156] width 433 height 36
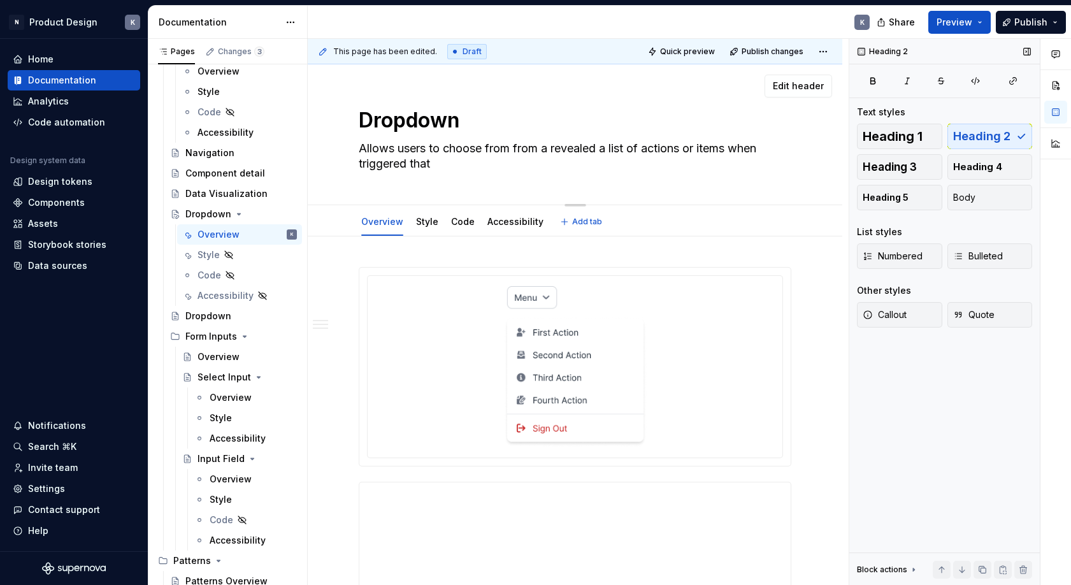
type textarea "Allows users to choose from from a revealed list of actions or items when trigg…"
type textarea "*"
type textarea "Allows users to choose from from a revealed list of actions or items when trigg…"
click at [526, 160] on textarea "Allows users to choose from from a revealed list of actions or items when trigg…" at bounding box center [572, 156] width 433 height 36
type textarea "*"
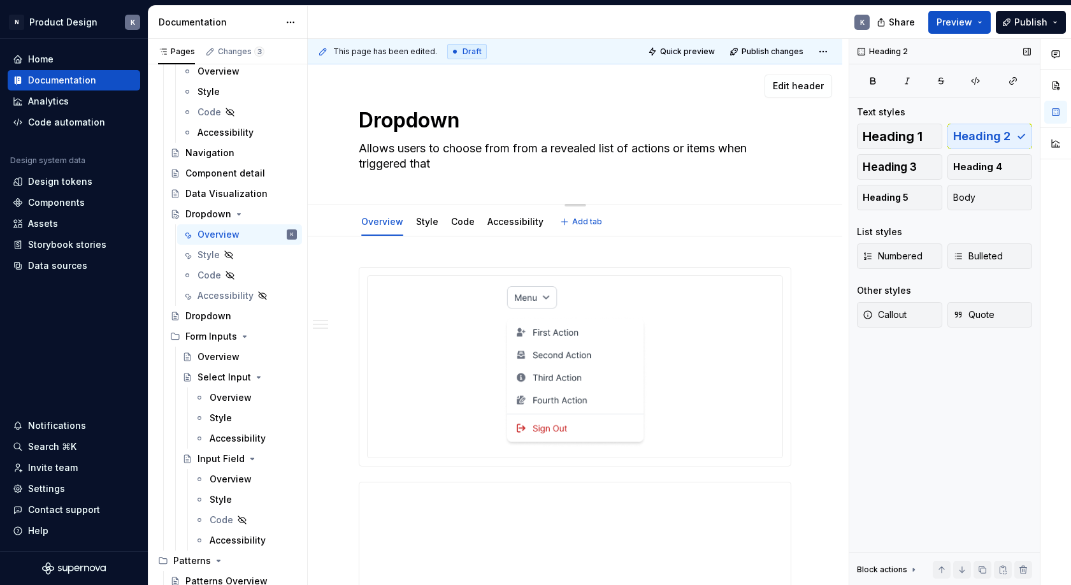
type textarea "Allows users to choose from from a revealed list of actions or items when trigg…"
type textarea "*"
type textarea "Allows users to choose from from a revealed list of actions or items when trigg…"
type textarea "*"
type textarea "Allows users to choose from from a revealed list of actions or items when trigg…"
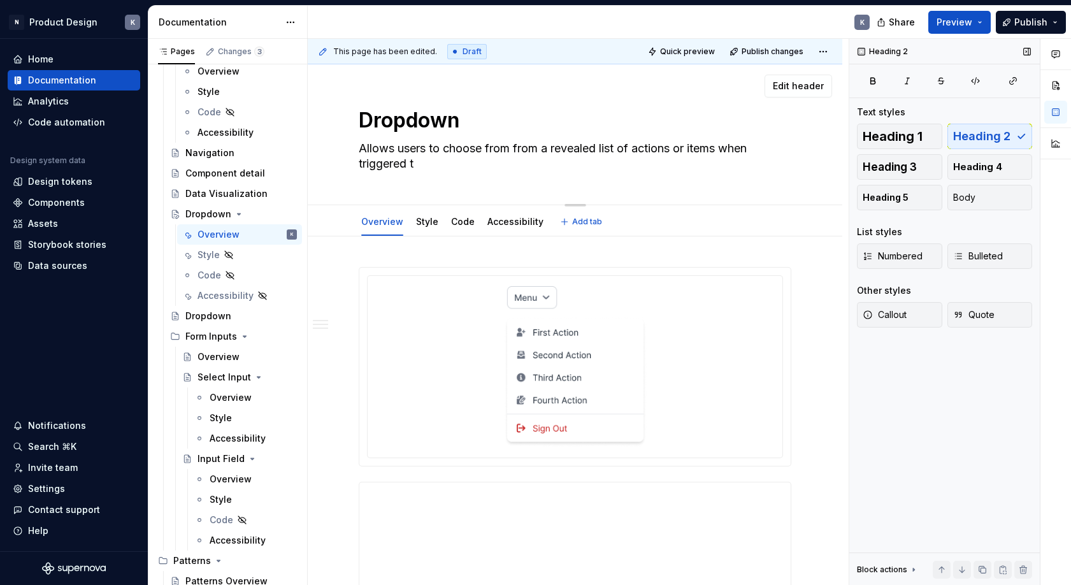
type textarea "*"
type textarea "Allows users to choose from from a revealed list of actions or items when trigg…"
type textarea "*"
type textarea "Allows users to choose from from a revealed list of actions or items when trigg…"
type textarea "*"
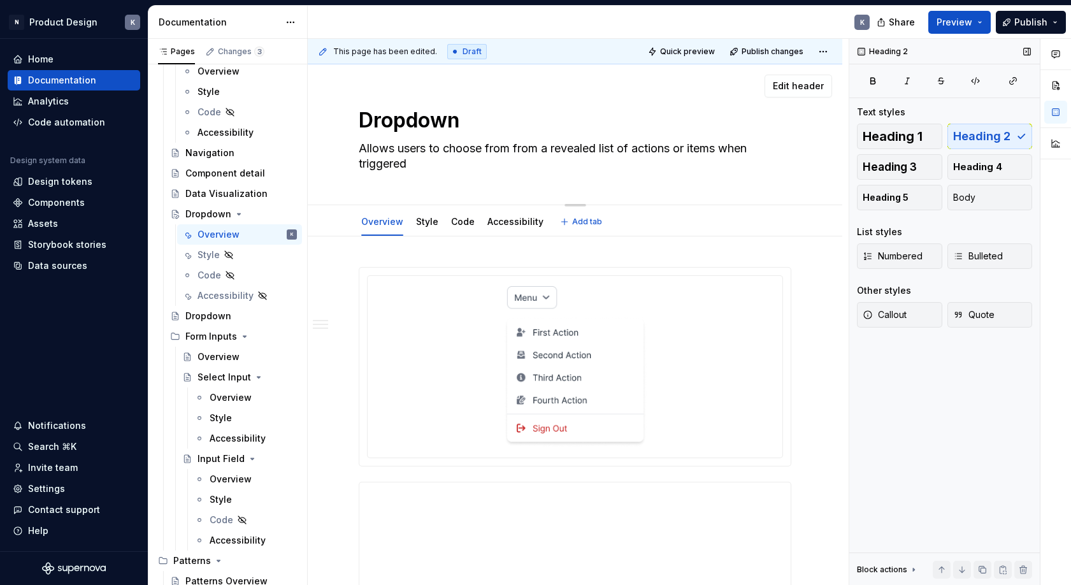
type textarea "Allows users to choose from from a revealed list of actions or items when trigg…"
click at [526, 149] on textarea "Allows users to choose from from a revealed list of actions or items when trigg…" at bounding box center [572, 156] width 433 height 36
click at [521, 150] on textarea "Allows users to choose from from a revealed list of actions or items when trigg…" at bounding box center [572, 156] width 433 height 36
click at [514, 150] on textarea "Allows users to choose from from a revealed list of actions or items when trigg…" at bounding box center [572, 156] width 433 height 36
type textarea "*"
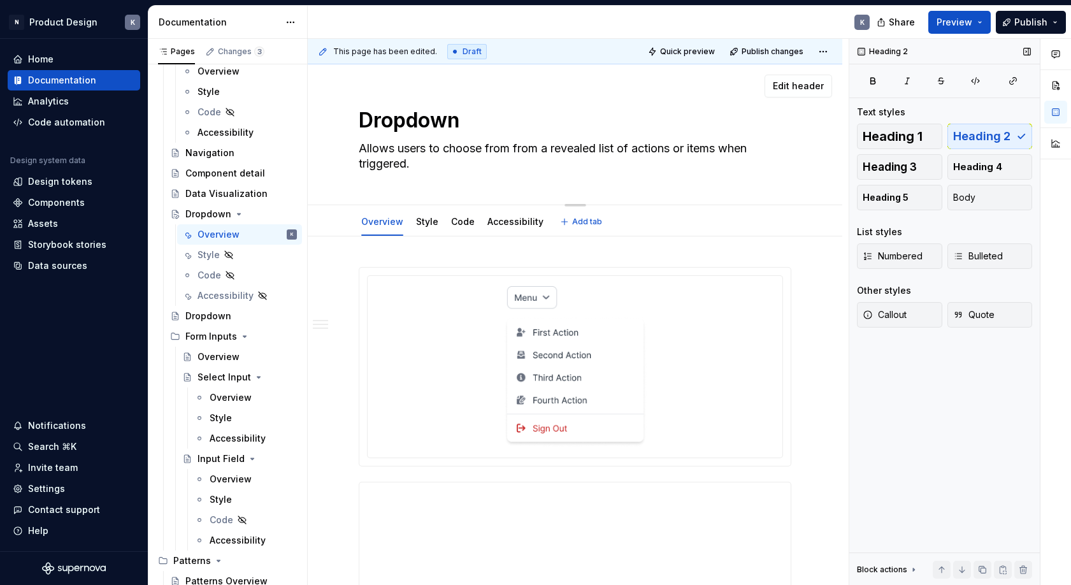
click at [516, 150] on textarea "Allows users to choose from from a revealed list of actions or items when trigg…" at bounding box center [572, 156] width 433 height 36
type textarea "Allows users to choose [PERSON_NAME] a revealed list of actions or items when t…"
type textarea "*"
type textarea "Allows users to choose frofrom a revealed list of actions or items when trigger…"
type textarea "*"
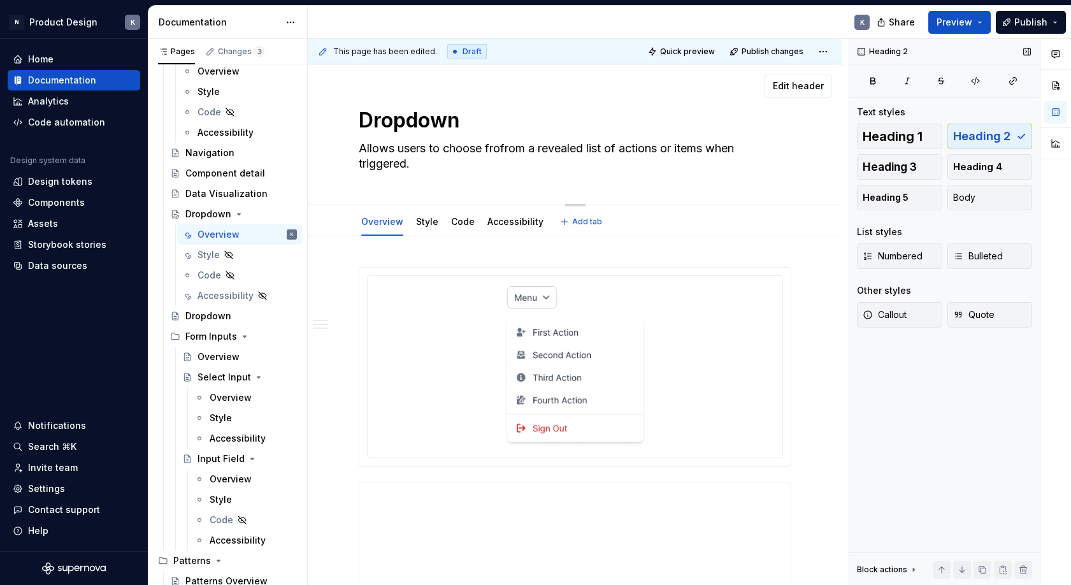
type textarea "Allows users to choose frfrom a revealed list of actions or items when triggere…"
type textarea "*"
type textarea "Allows users to choose ffrom a revealed list of actions or items when triggered."
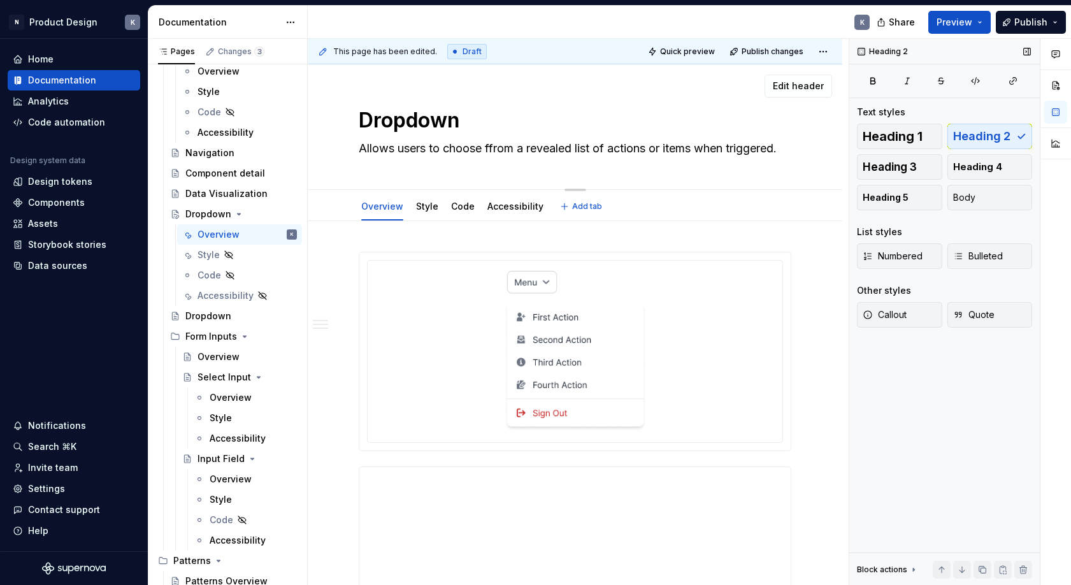
type textarea "*"
type textarea "Allows users to choose from a revealed list of actions or items when triggered."
type textarea "*"
drag, startPoint x: 570, startPoint y: 148, endPoint x: 522, endPoint y: 149, distance: 48.4
click at [522, 149] on textarea "Allows users to choose from a revealed list of actions or items when triggered." at bounding box center [572, 148] width 433 height 20
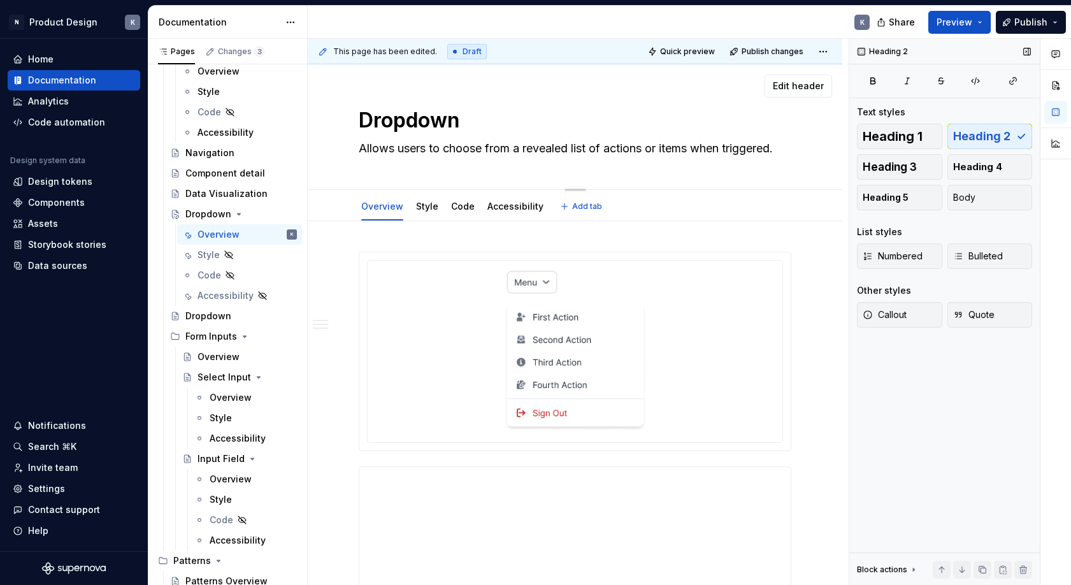
type textarea "Allows users to choose from an list of actions or items when triggered."
type textarea "*"
type textarea "Allows users to choose from an list of actions or items when triggered."
type textarea "*"
type textarea "Allows users to choose from an e list of actions or items when triggered."
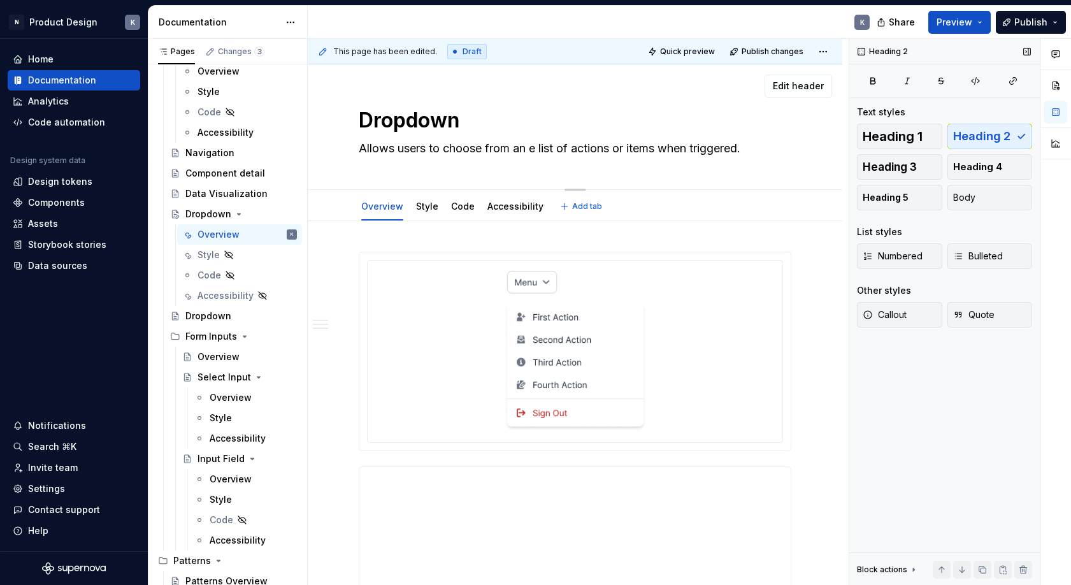
type textarea "*"
type textarea "Allows users to choose from an ex list of actions or items when triggered."
type textarea "*"
type textarea "Allows users to choose from an exp list of actions or items when triggered."
type textarea "*"
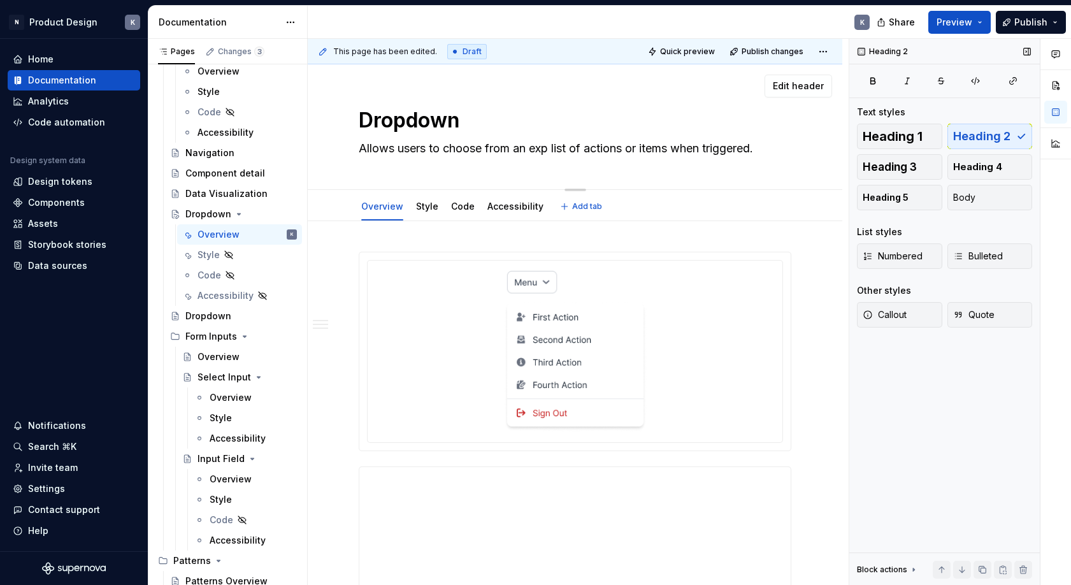
type textarea "Allows users to choose from an expa list of actions or items when triggered."
type textarea "*"
type textarea "Allows users to choose from an expan list of actions or items when triggered."
type textarea "*"
type textarea "Allows users to choose from an expand list of actions or items when triggered."
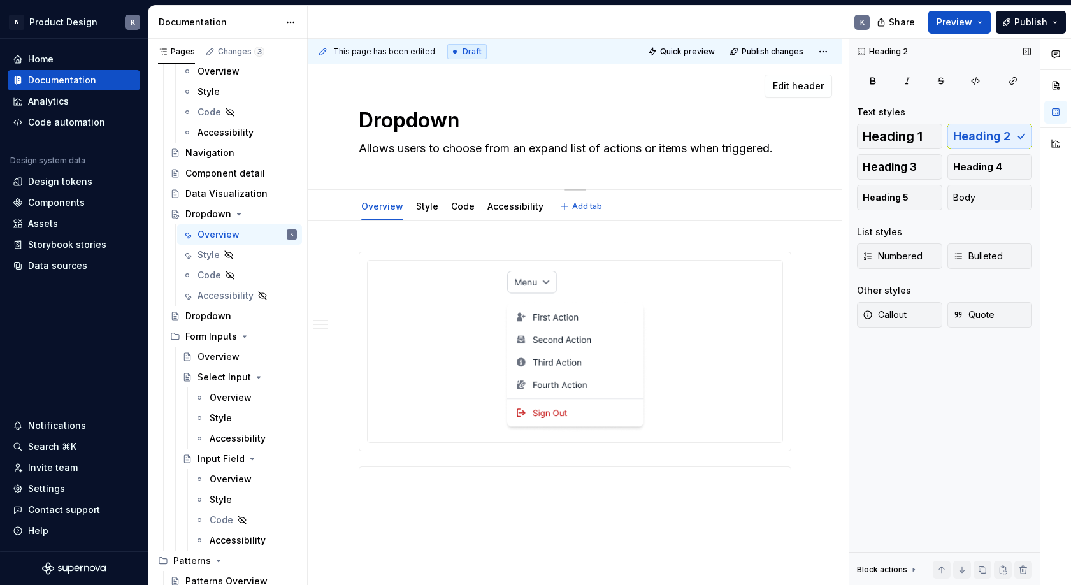
type textarea "*"
type textarea "Allows users to choose from an expande list of actions or items when triggered."
type textarea "*"
type textarea "Allows users to choose from an expanded list of actions or items when triggered."
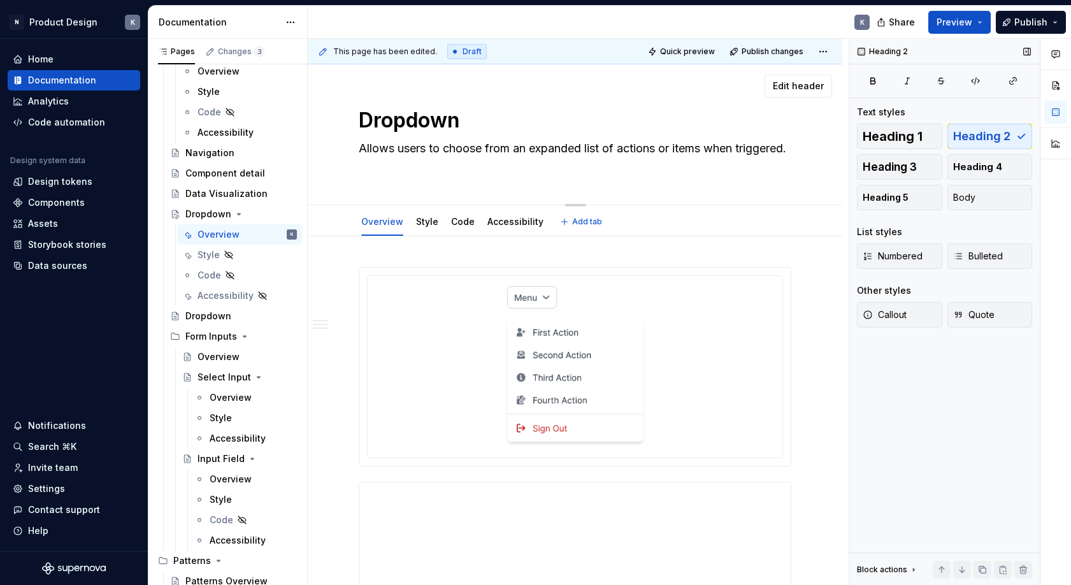
type textarea "*"
drag, startPoint x: 585, startPoint y: 150, endPoint x: 535, endPoint y: 152, distance: 49.8
click at [535, 152] on textarea "Allows users to choose from an expanded list of actions or items when triggered." at bounding box center [572, 156] width 433 height 36
type textarea "Allows users to choose from an d list of actions or items when triggered."
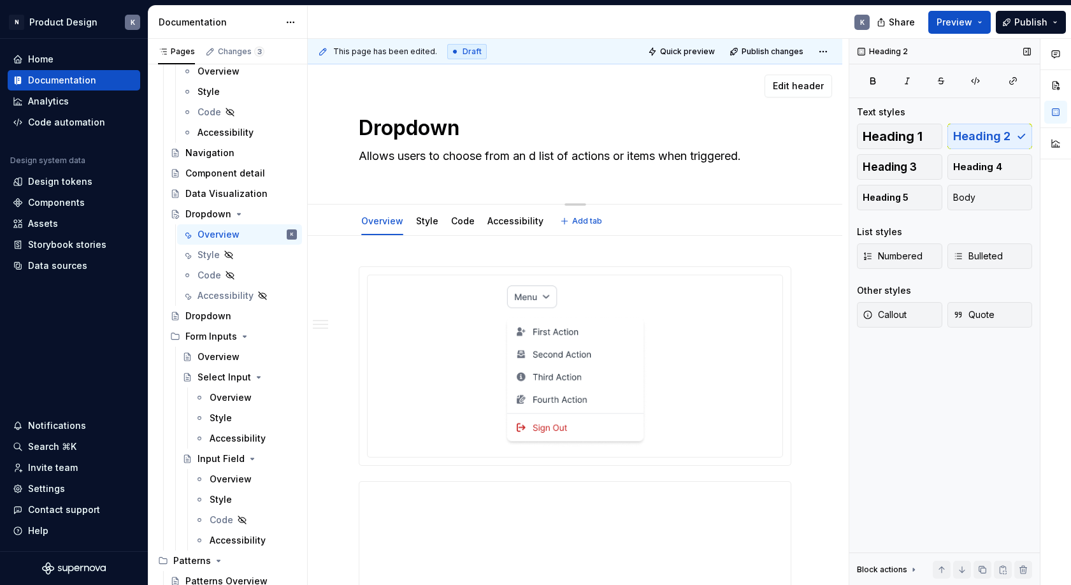
type textarea "*"
type textarea "Allows users to choose from an de list of actions or items when triggered."
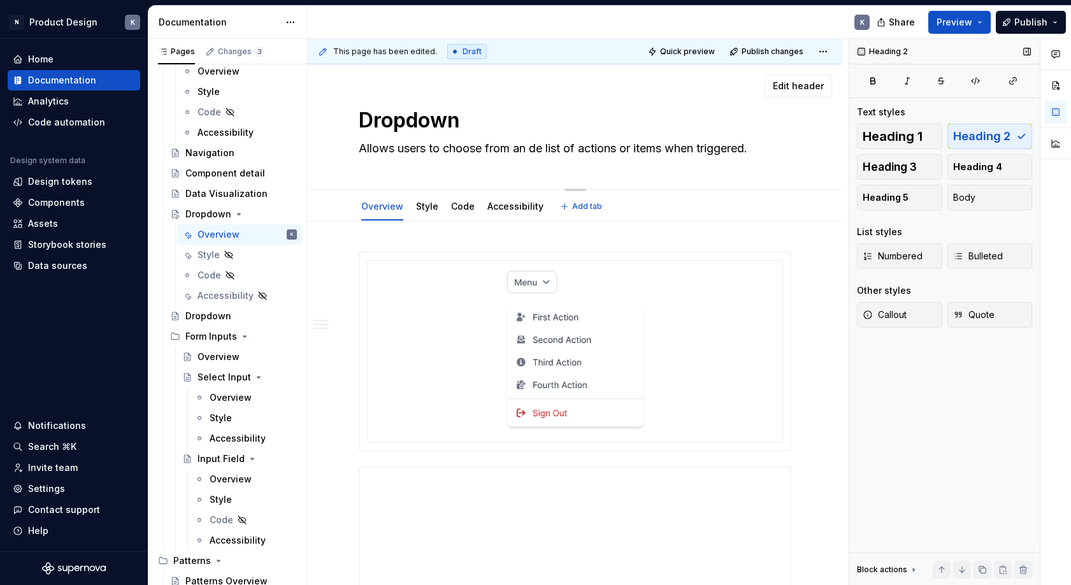
type textarea "*"
type textarea "Allows users to choose from an des list of actions or items when triggered."
type textarea "*"
type textarea "Allows users to choose from an de list of actions or items when triggered."
type textarea "*"
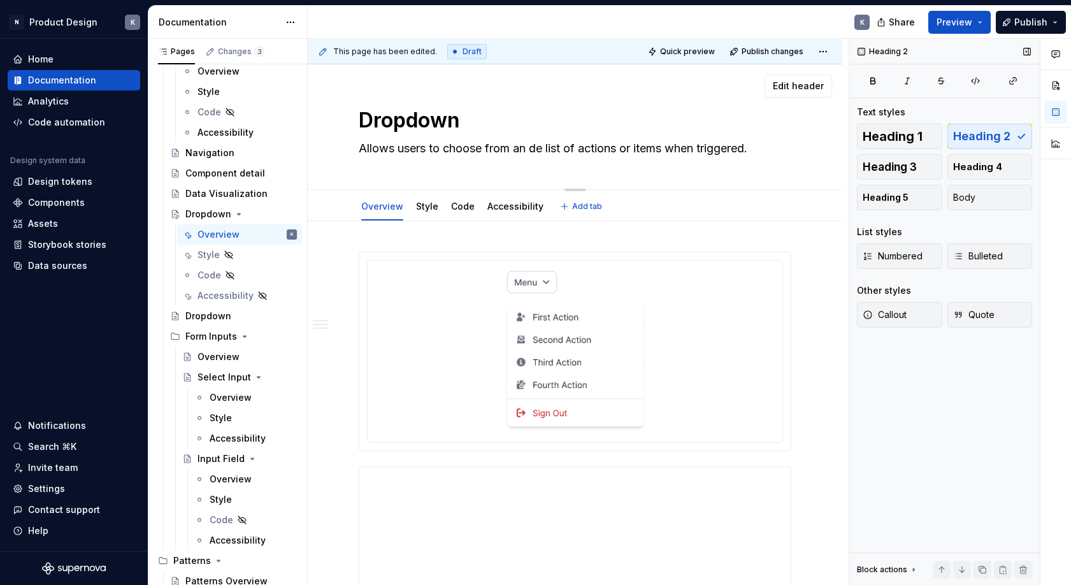
type textarea "Allows users to choose from an d list of actions or items when triggered."
type textarea "*"
type textarea "Allows users to choose from an di list of actions or items when triggered."
type textarea "*"
type textarea "Allows users to choose from an dis list of actions or items when triggered."
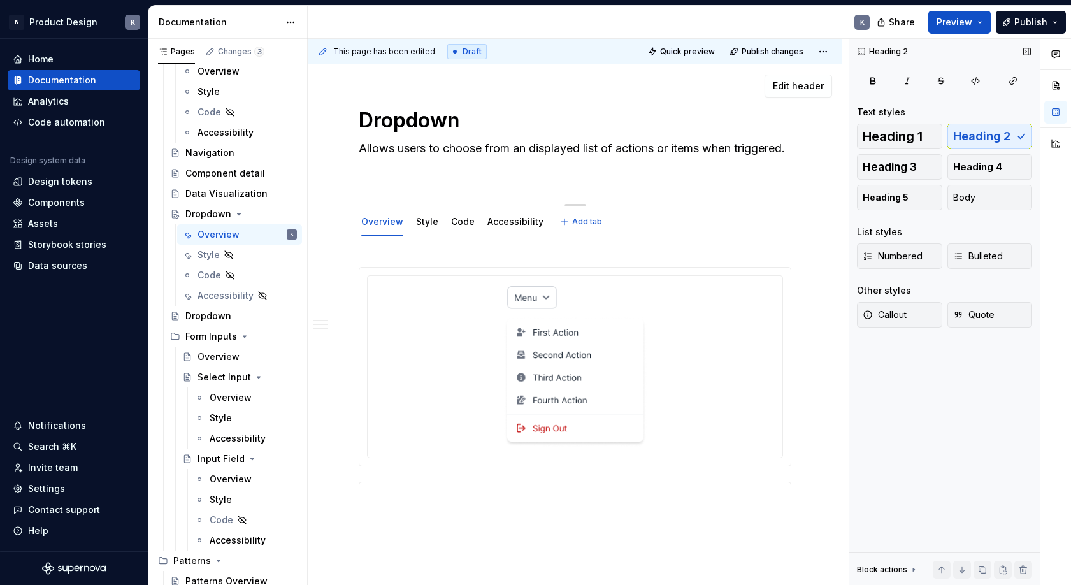
click at [511, 166] on textarea "Allows users to choose from an displayed list of actions or items when triggere…" at bounding box center [572, 156] width 433 height 36
click at [783, 48] on span "Publish changes" at bounding box center [773, 52] width 62 height 10
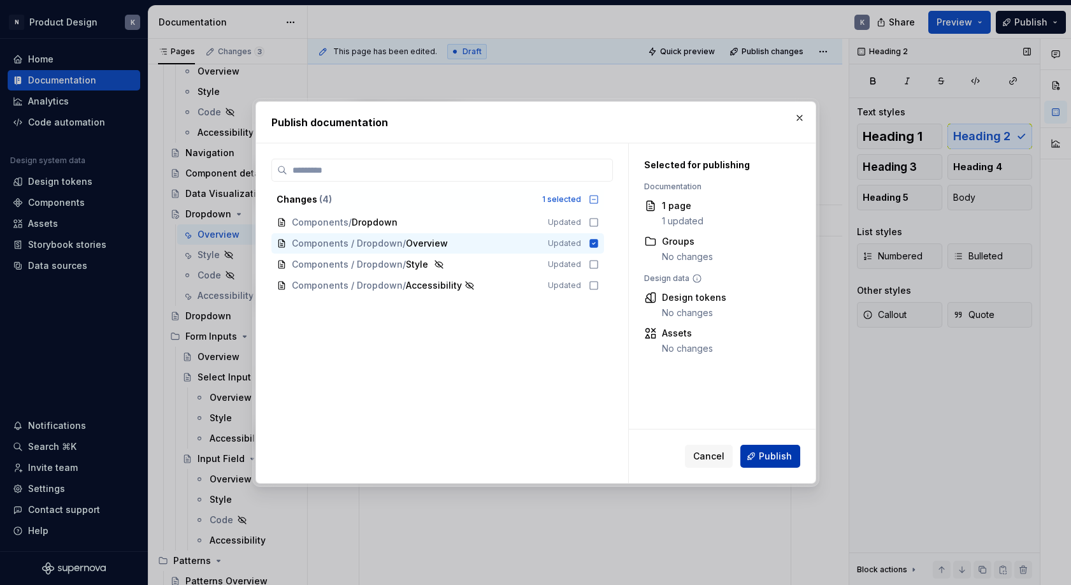
click at [764, 452] on span "Publish" at bounding box center [775, 456] width 33 height 13
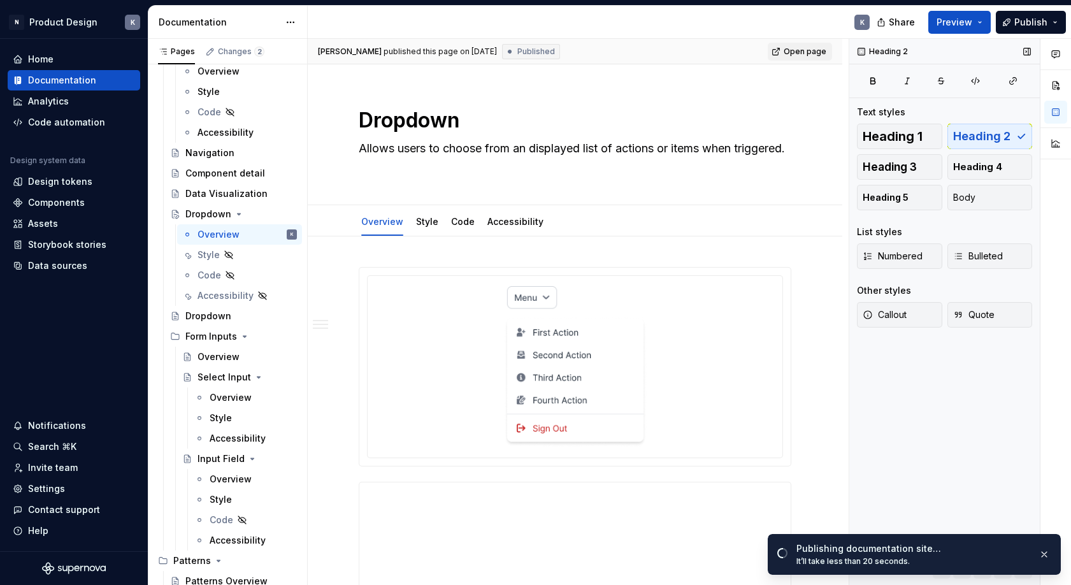
click at [792, 55] on link "Open page" at bounding box center [800, 52] width 64 height 18
